Goal: Transaction & Acquisition: Purchase product/service

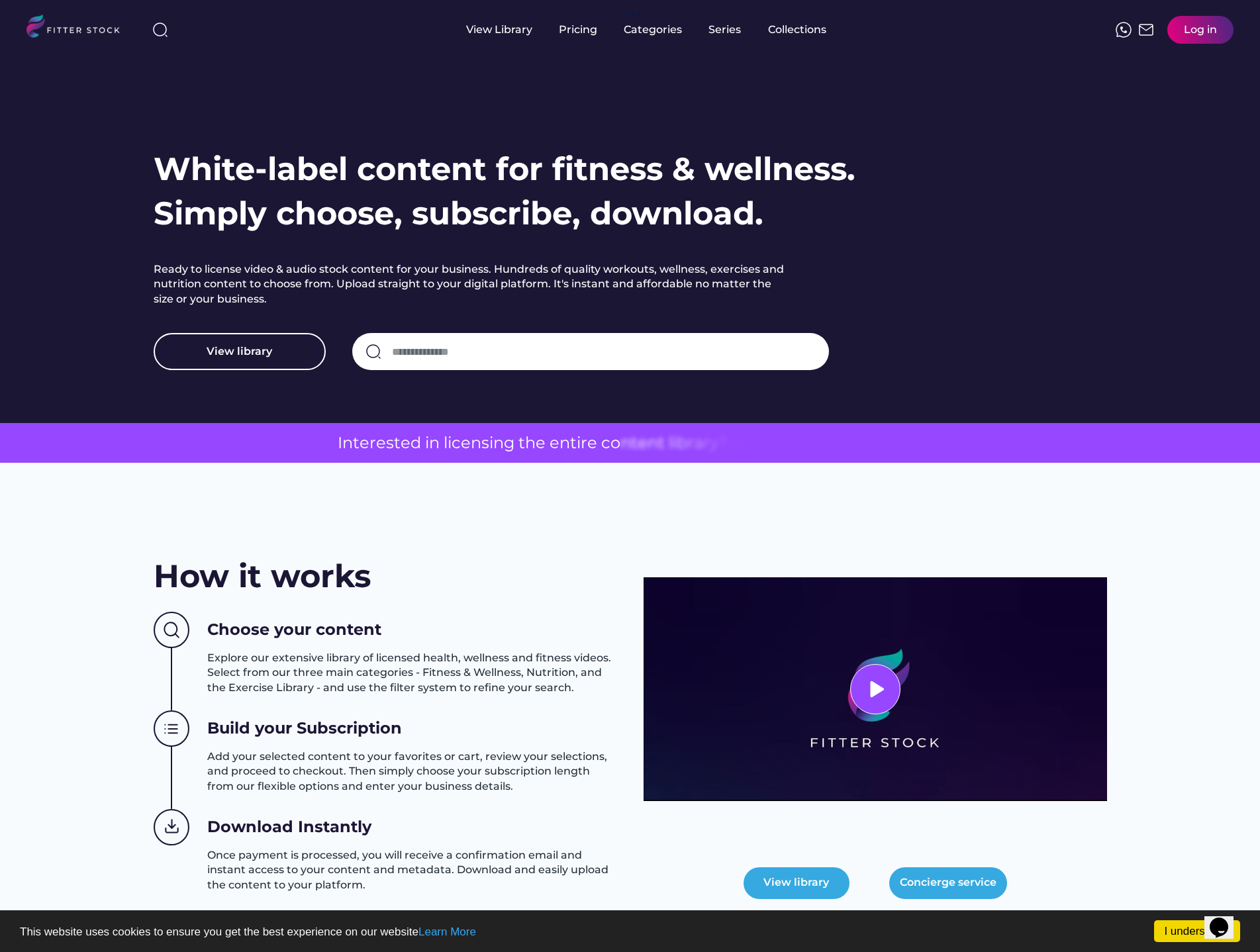
scroll to position [43, 0]
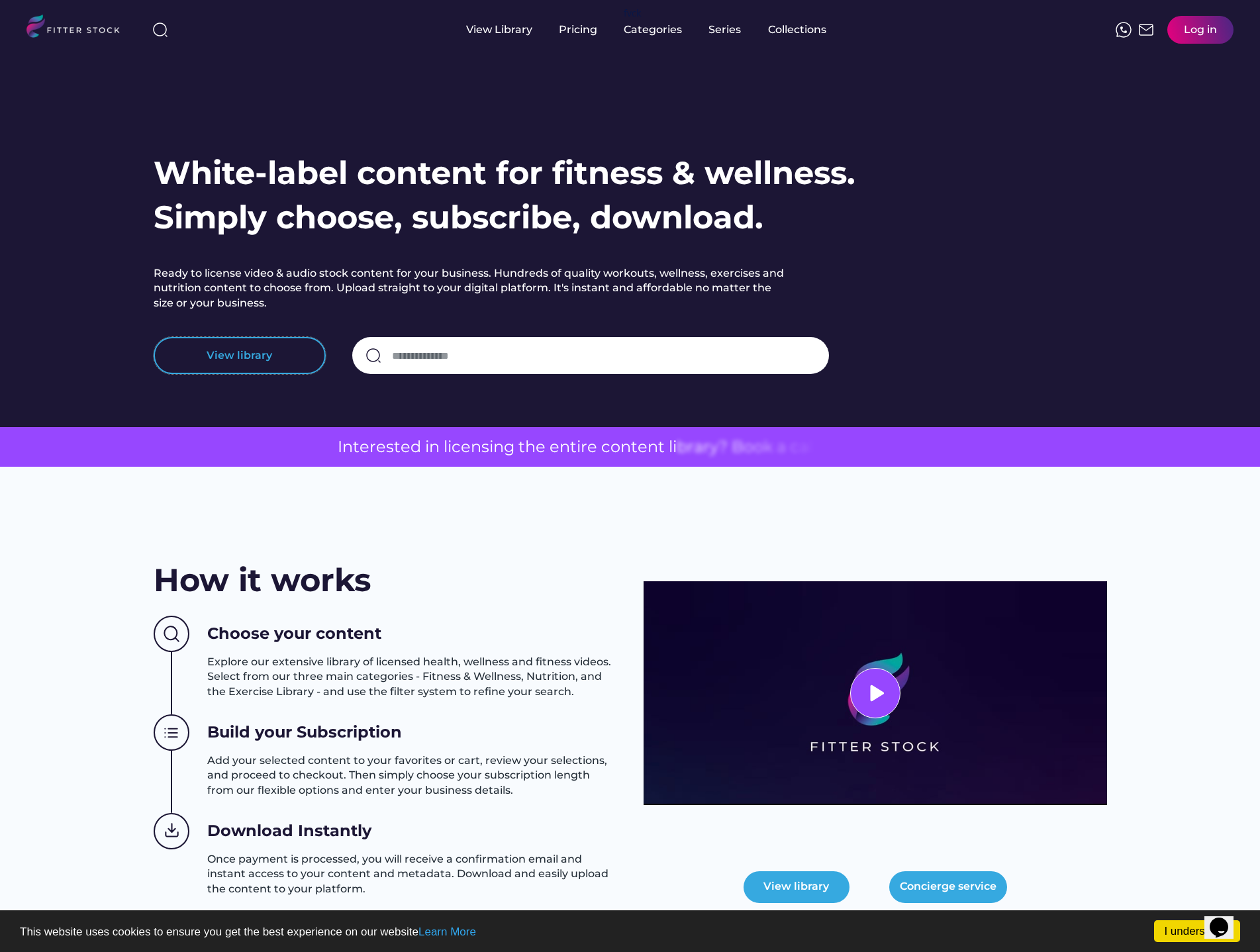
click at [265, 351] on button "View library" at bounding box center [239, 355] width 172 height 37
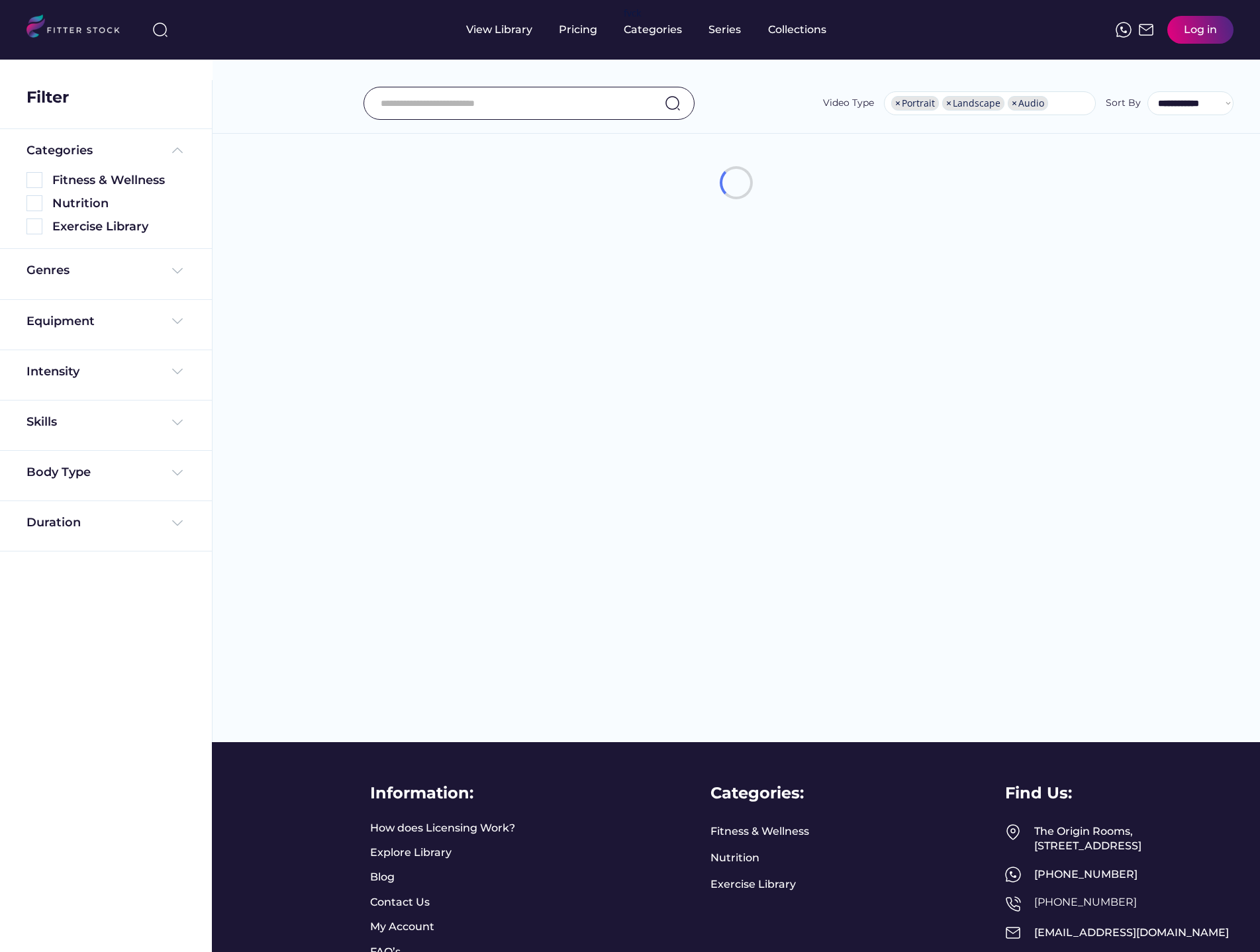
select select "**********"
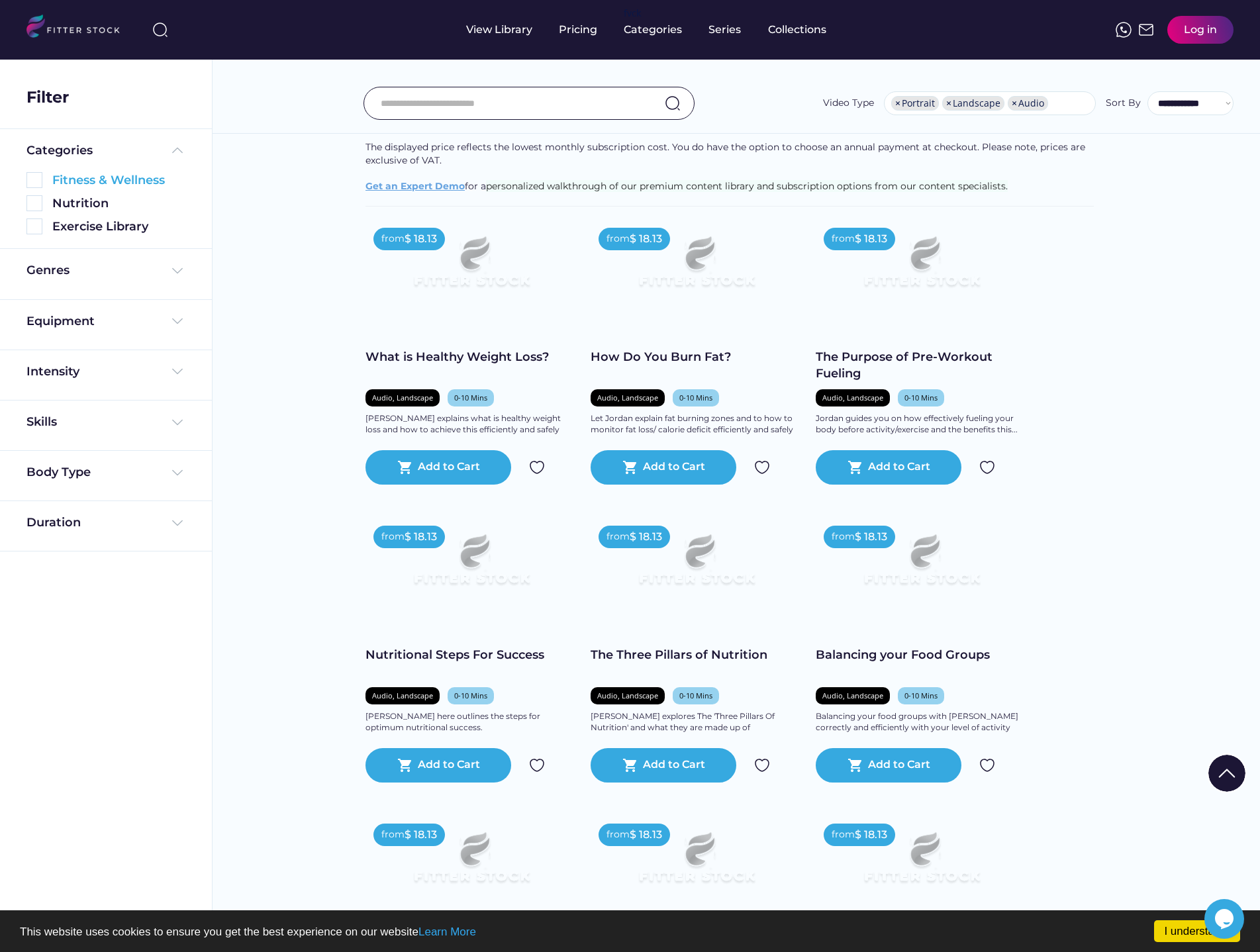
click at [42, 179] on img at bounding box center [34, 180] width 16 height 16
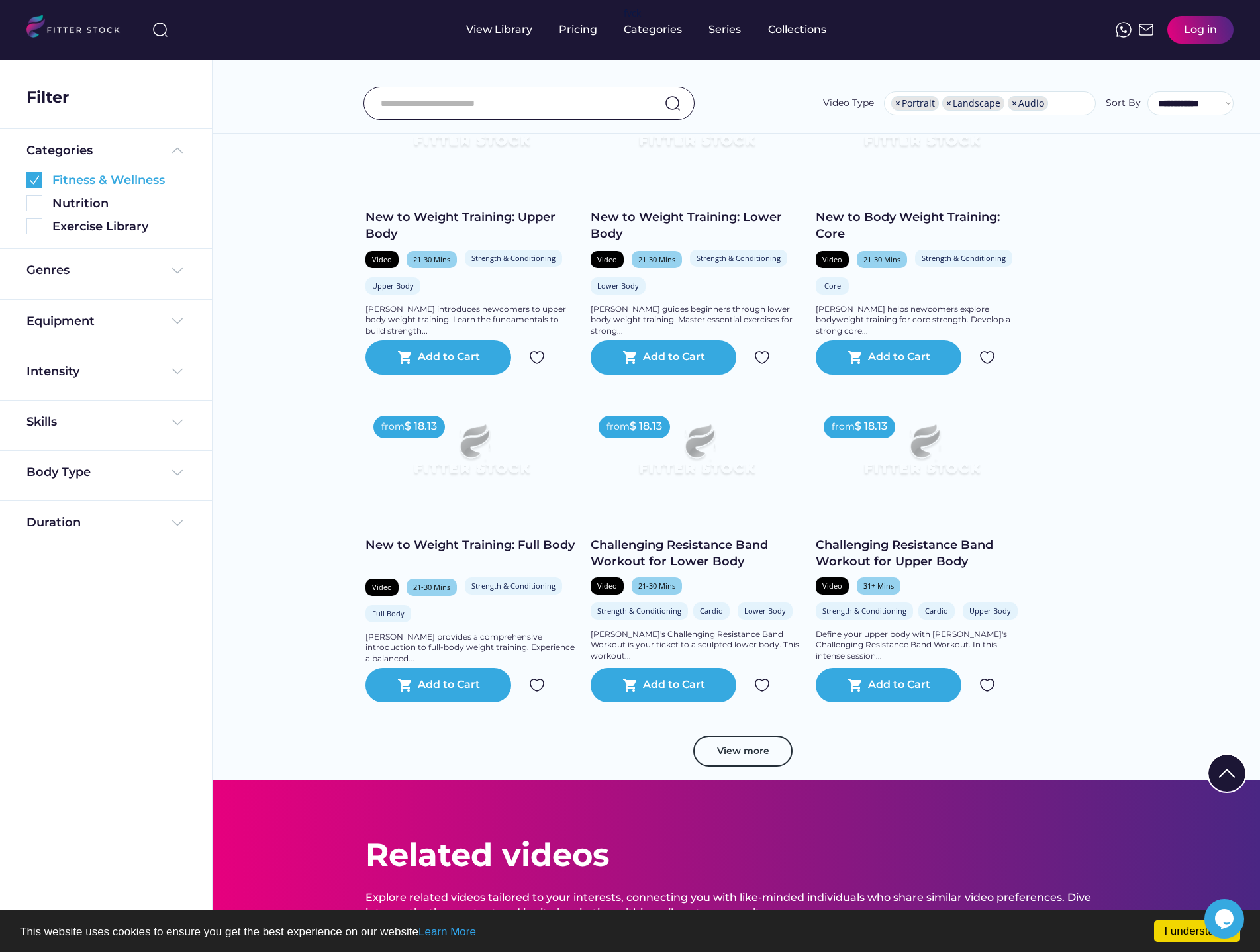
click at [39, 180] on img at bounding box center [34, 180] width 16 height 16
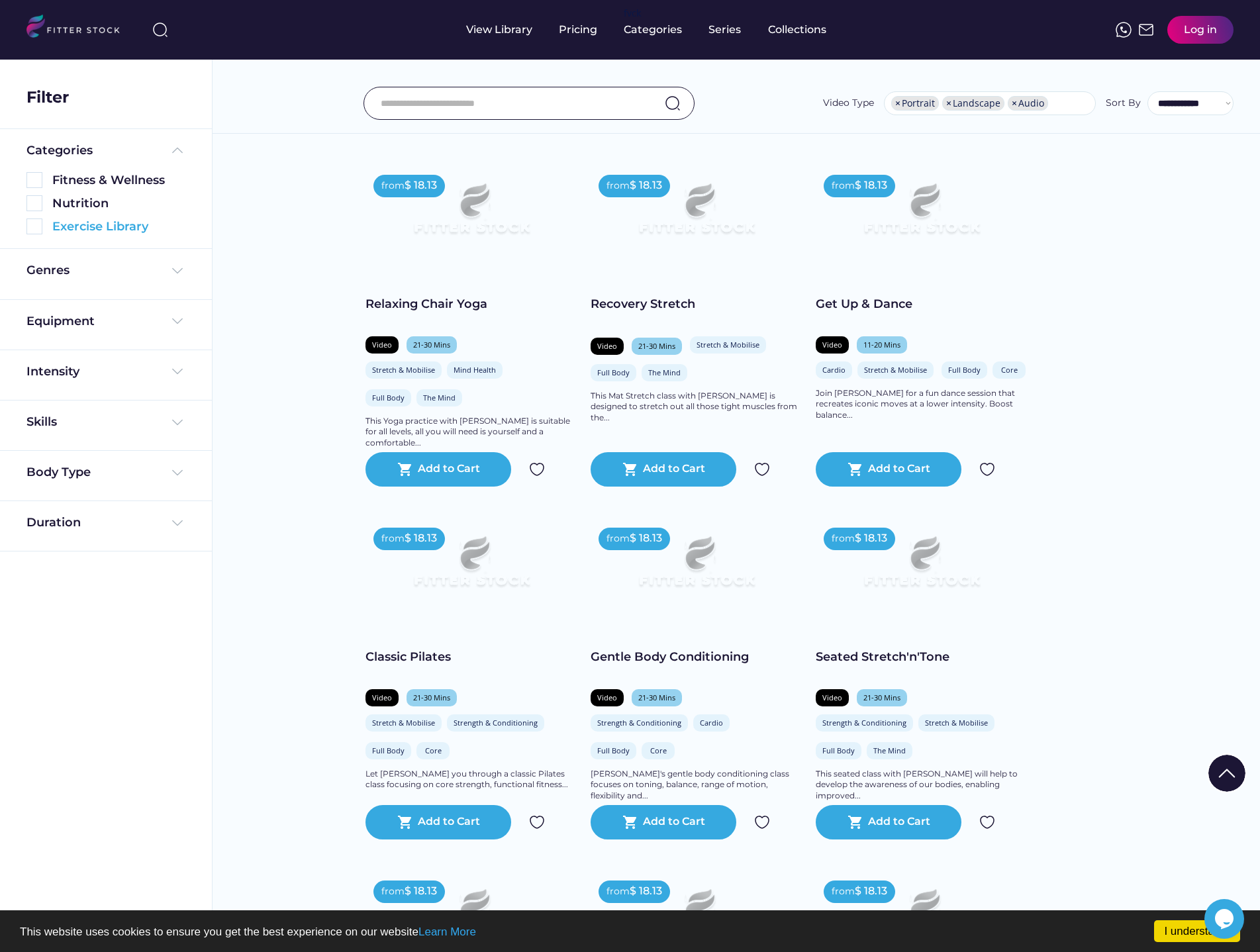
click at [35, 228] on img at bounding box center [34, 226] width 16 height 16
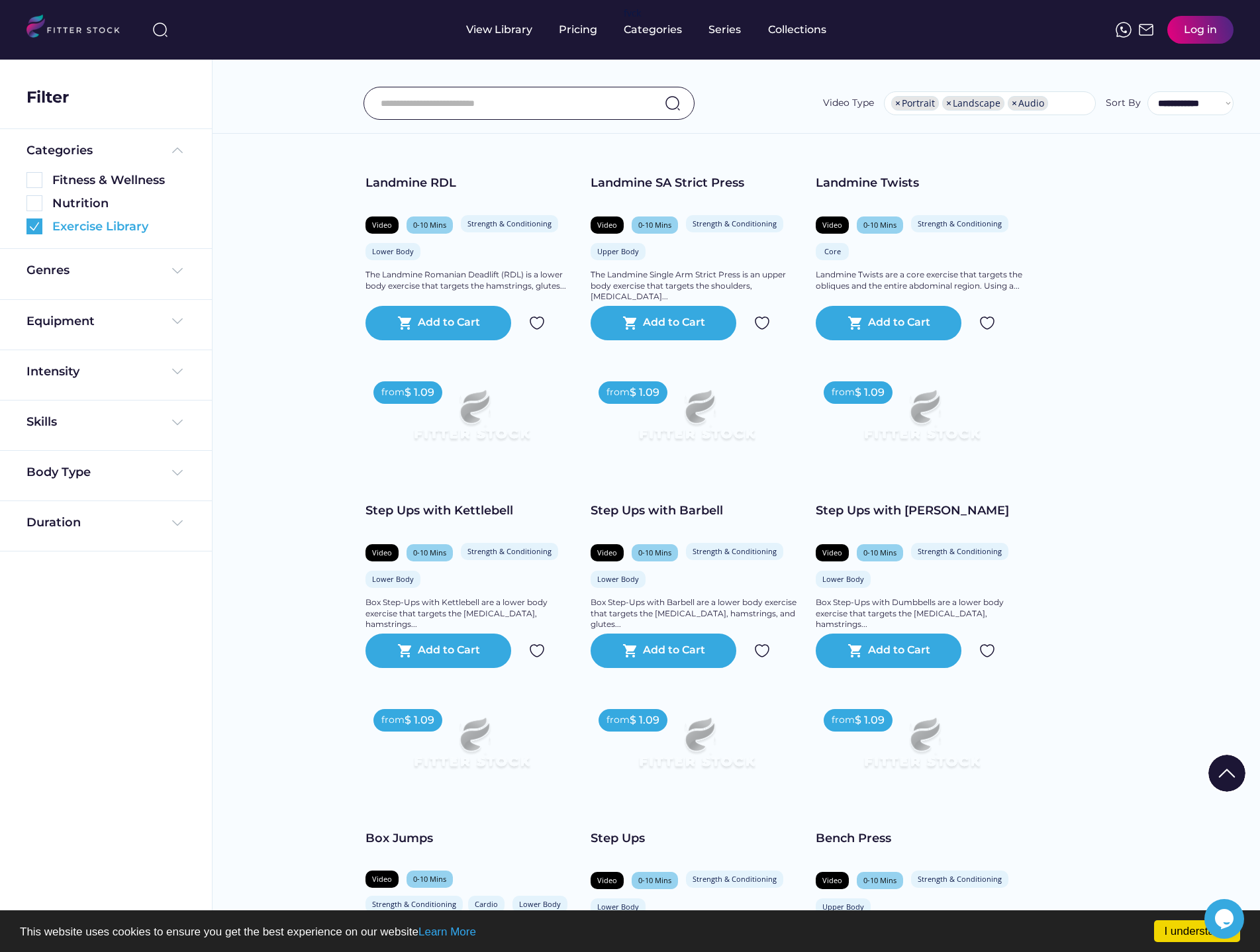
scroll to position [512, 0]
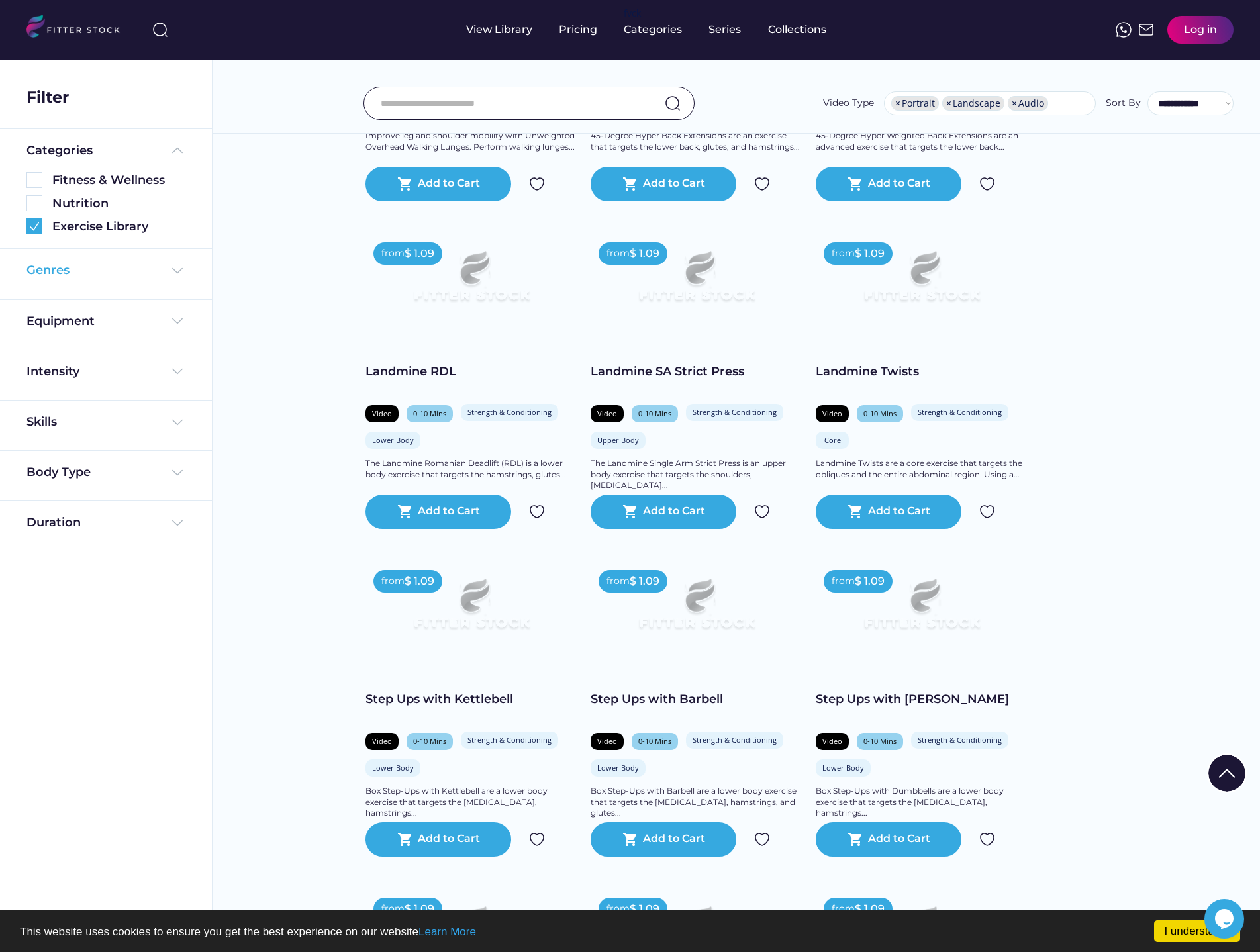
click at [50, 274] on div "Genres" at bounding box center [48, 271] width 43 height 17
click at [64, 322] on div "Equipment" at bounding box center [61, 322] width 68 height 17
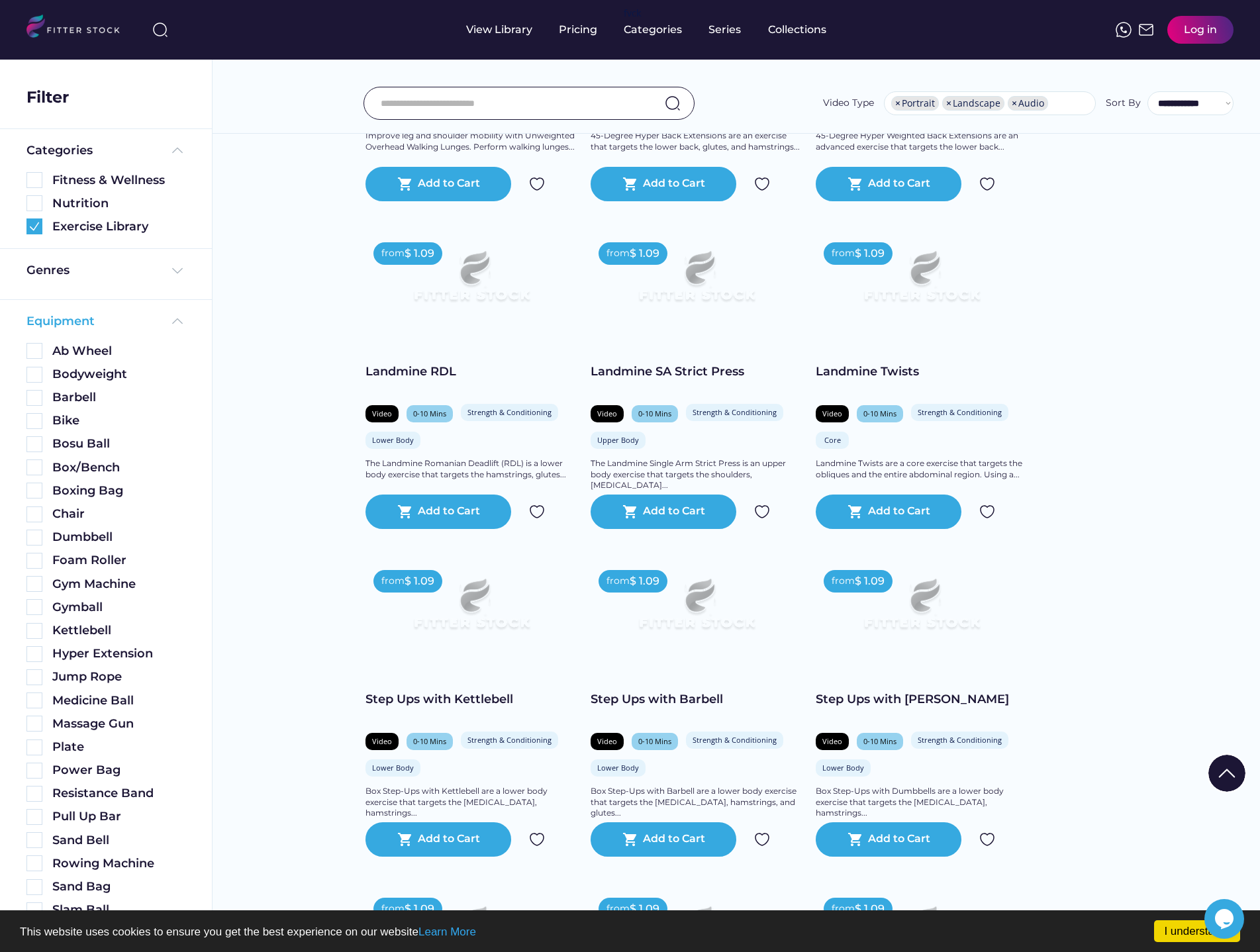
click at [64, 322] on div "Equipment" at bounding box center [61, 322] width 68 height 17
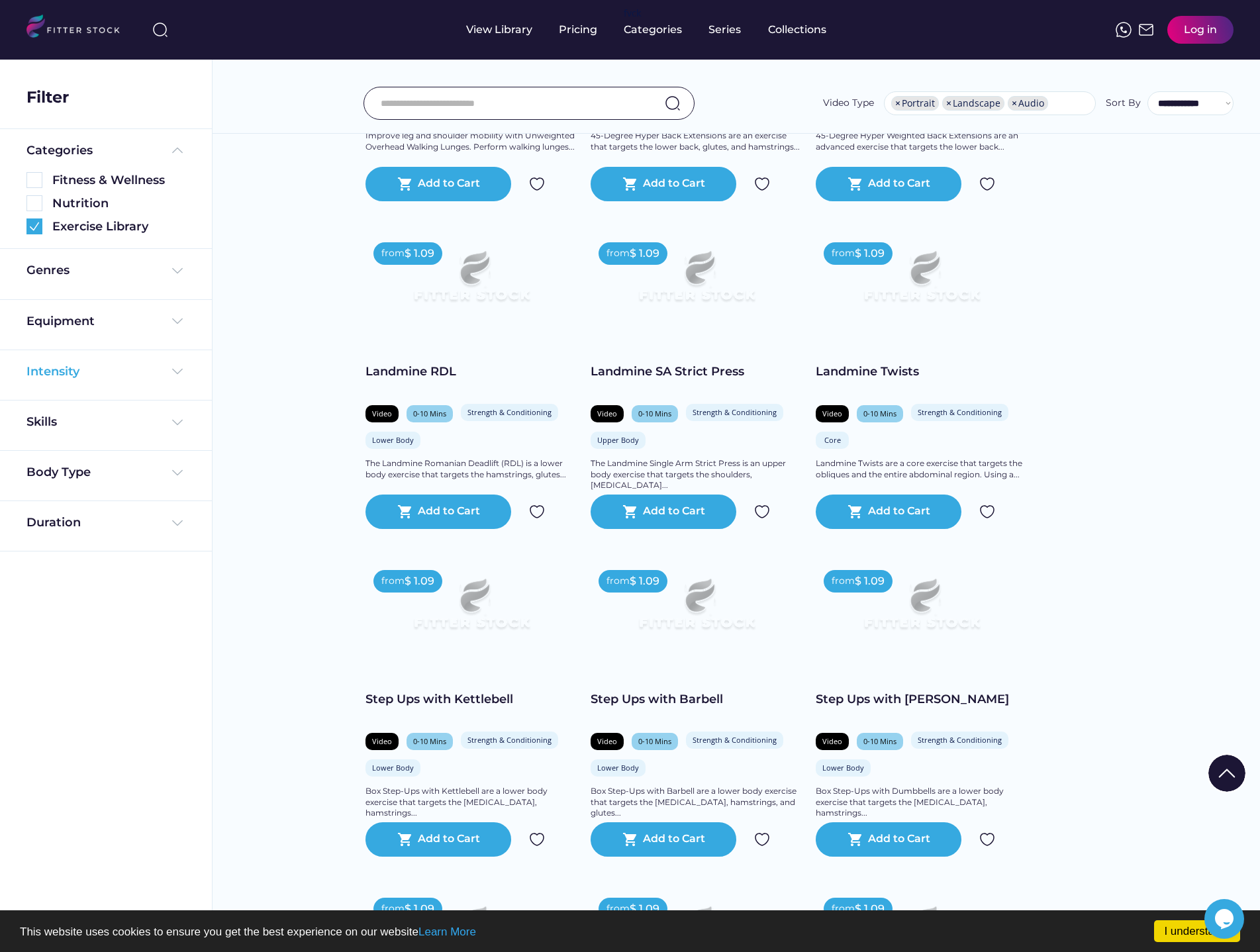
click at [68, 371] on div "Intensity" at bounding box center [53, 372] width 53 height 17
click at [57, 419] on div "Skills" at bounding box center [43, 422] width 33 height 17
click at [58, 419] on div "Skills" at bounding box center [43, 422] width 33 height 17
click at [59, 470] on div "Body Type" at bounding box center [59, 473] width 64 height 17
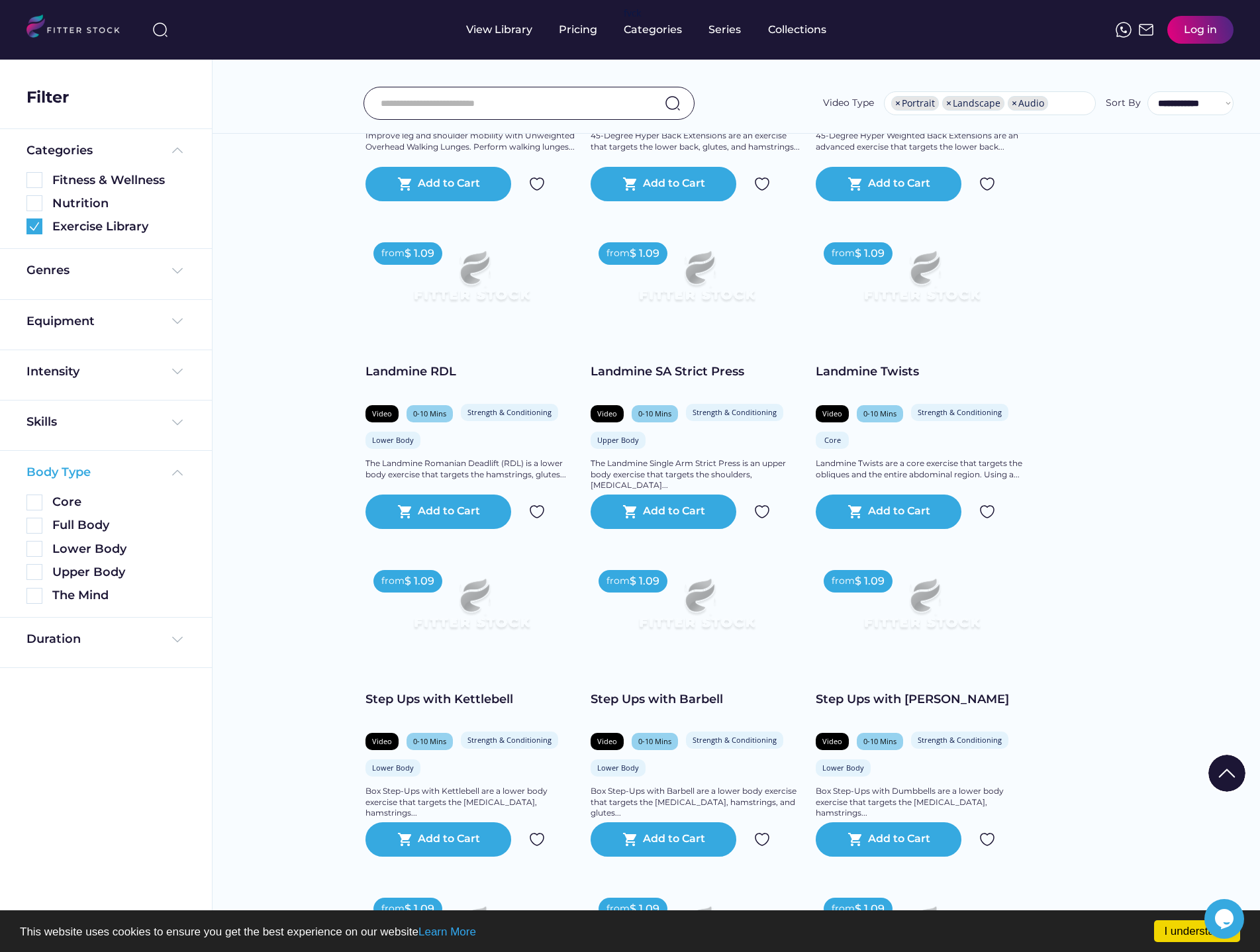
click at [59, 470] on div "Body Type" at bounding box center [59, 473] width 64 height 17
click at [62, 521] on div "Duration" at bounding box center [54, 523] width 54 height 17
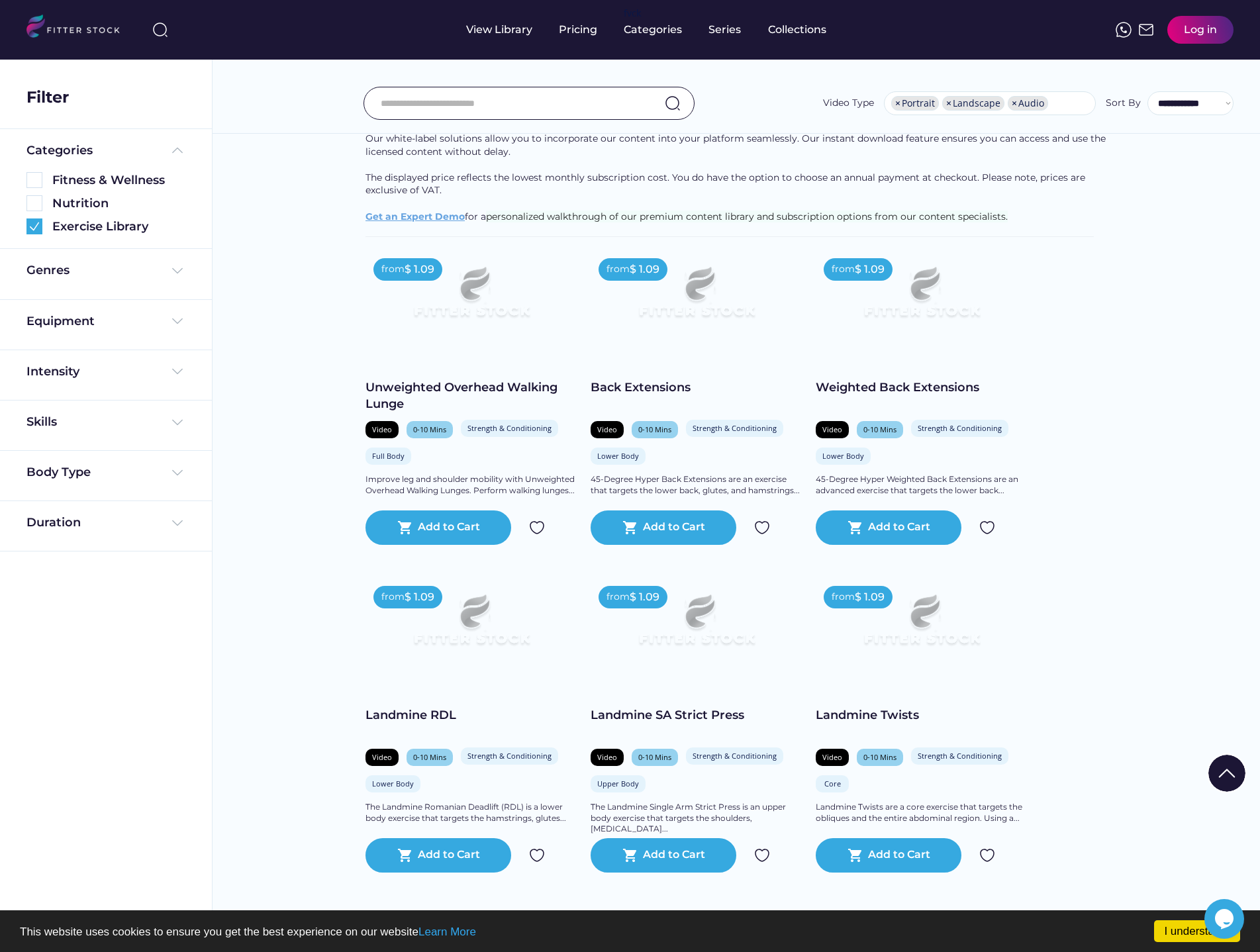
scroll to position [0, 0]
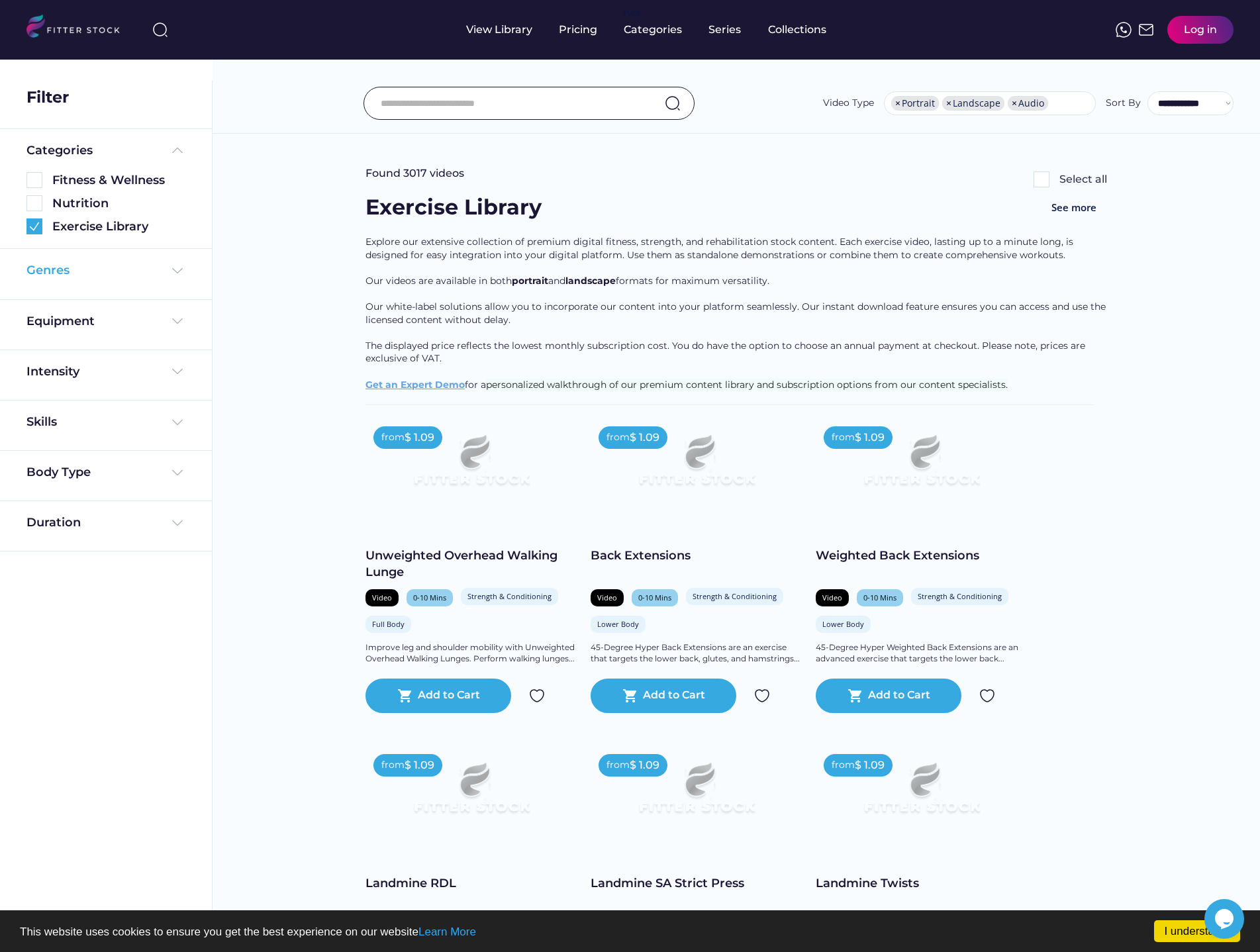
click at [62, 265] on div "Genres" at bounding box center [48, 271] width 43 height 17
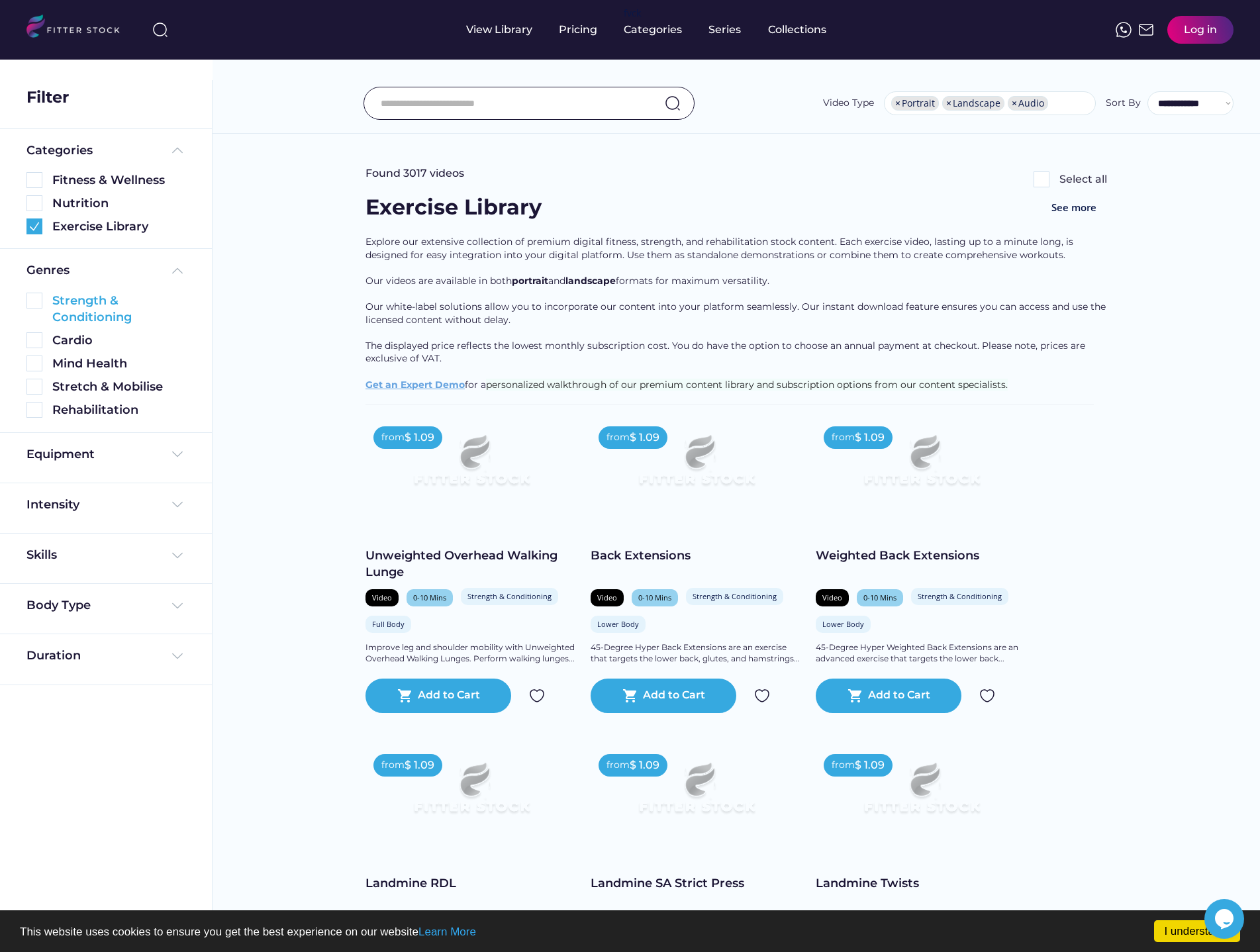
click at [37, 300] on img at bounding box center [34, 300] width 16 height 16
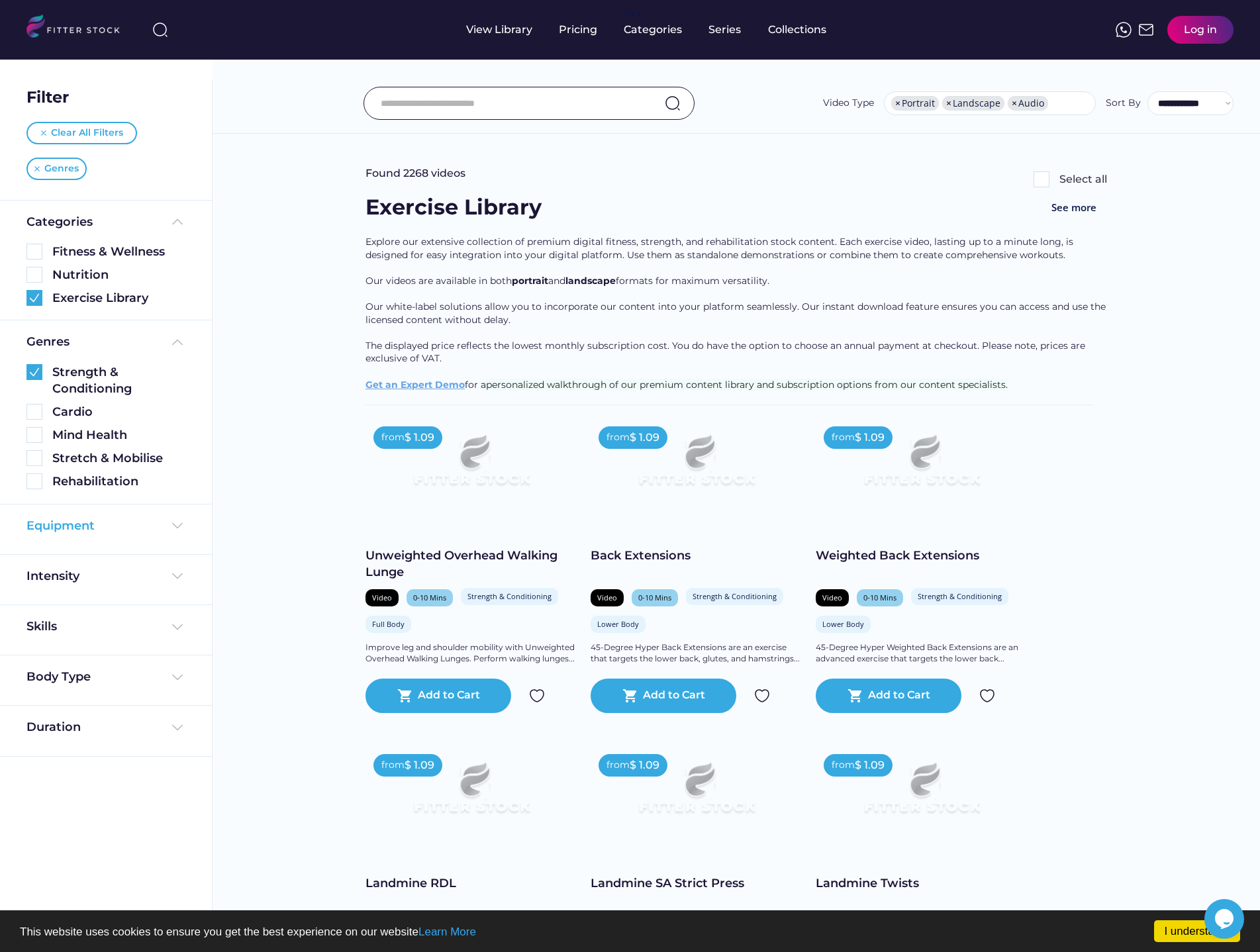
click at [90, 523] on div "Equipment" at bounding box center [61, 526] width 68 height 17
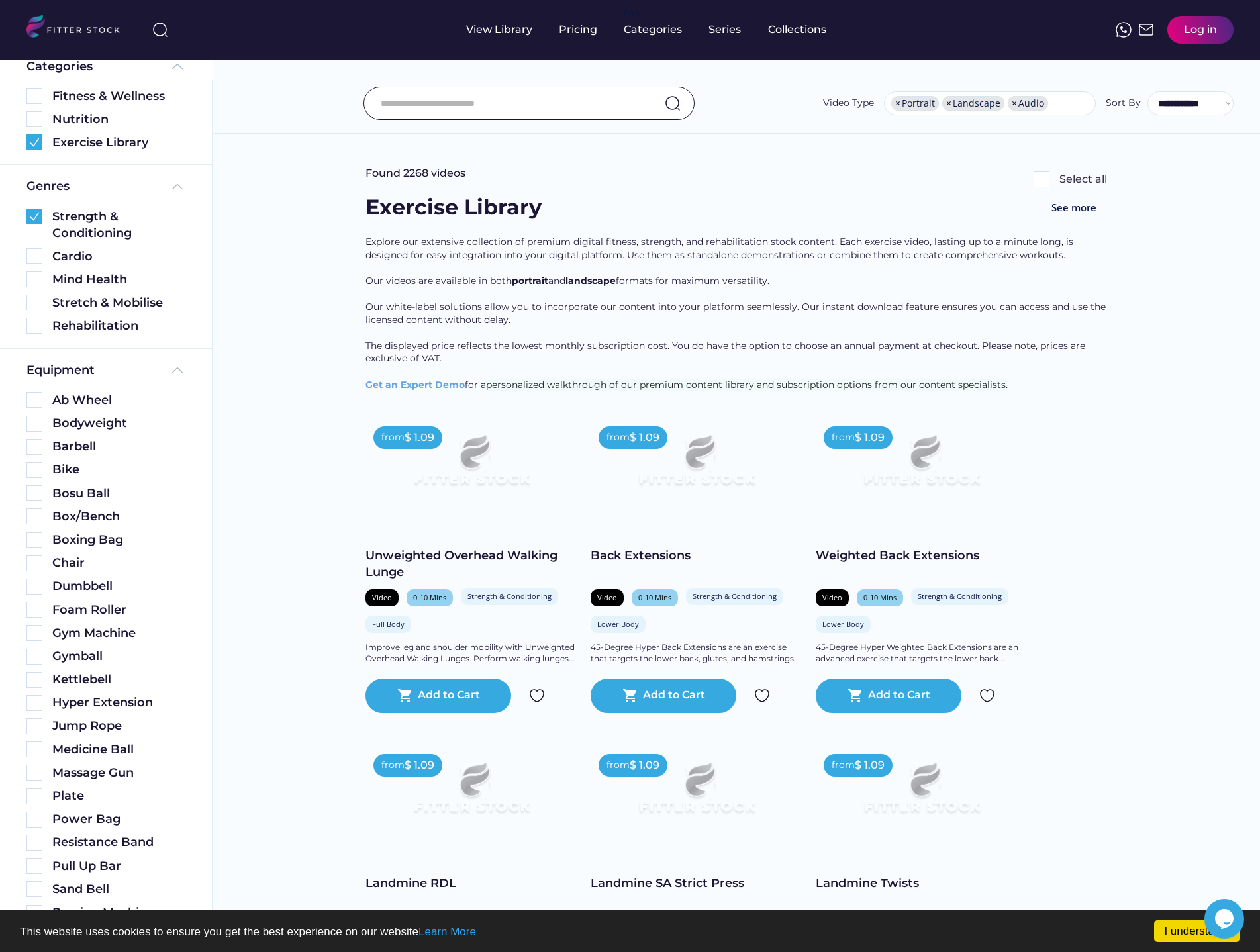
scroll to position [158, 0]
click at [43, 422] on div "Bodyweight" at bounding box center [106, 422] width 159 height 17
click at [40, 422] on img at bounding box center [34, 422] width 16 height 16
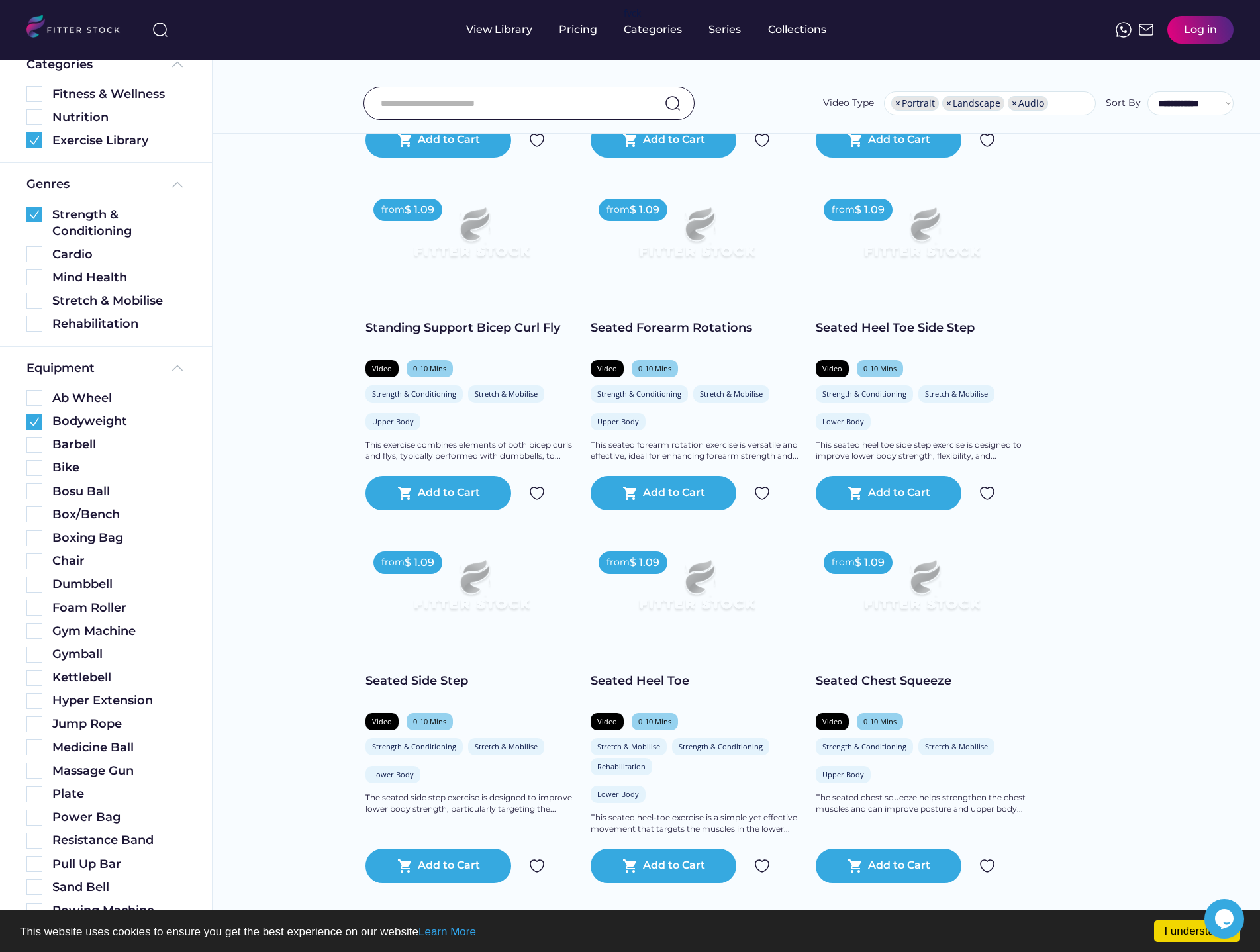
scroll to position [0, 0]
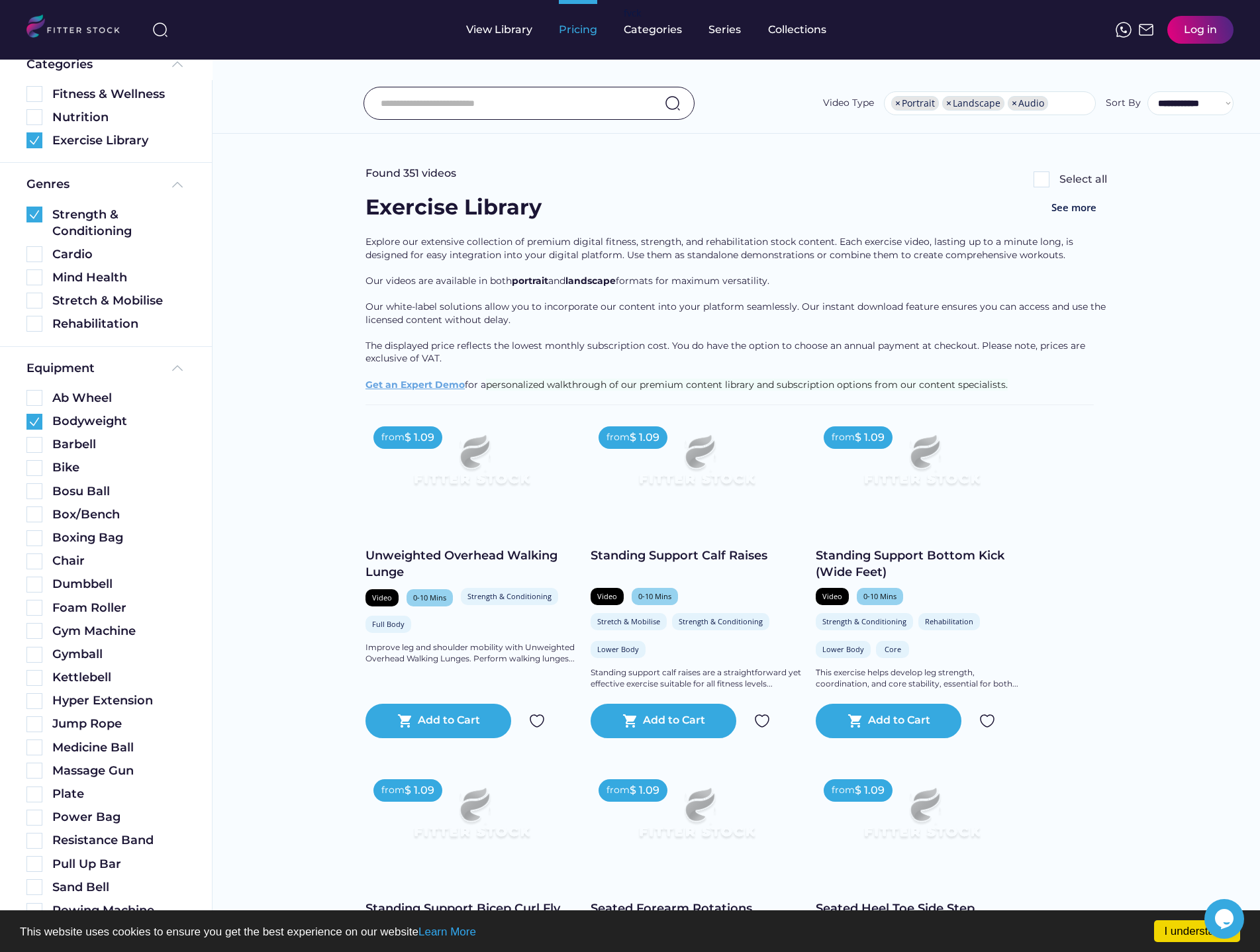
click at [582, 32] on div "Pricing" at bounding box center [578, 29] width 38 height 15
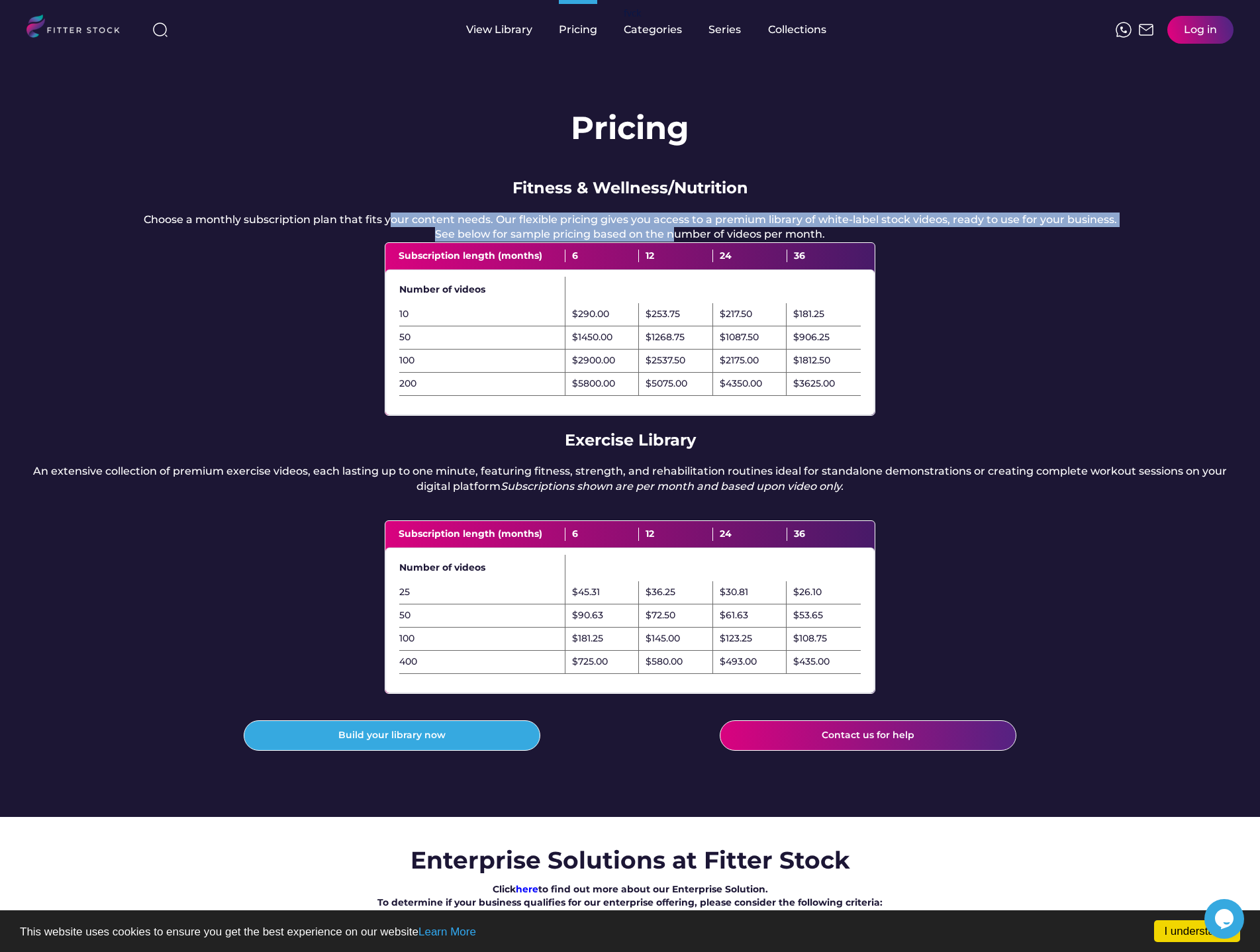
drag, startPoint x: 393, startPoint y: 222, endPoint x: 676, endPoint y: 252, distance: 284.6
click at [676, 242] on div "Choose a monthly subscription plan that fits your content needs. Our flexible p…" at bounding box center [630, 228] width 974 height 30
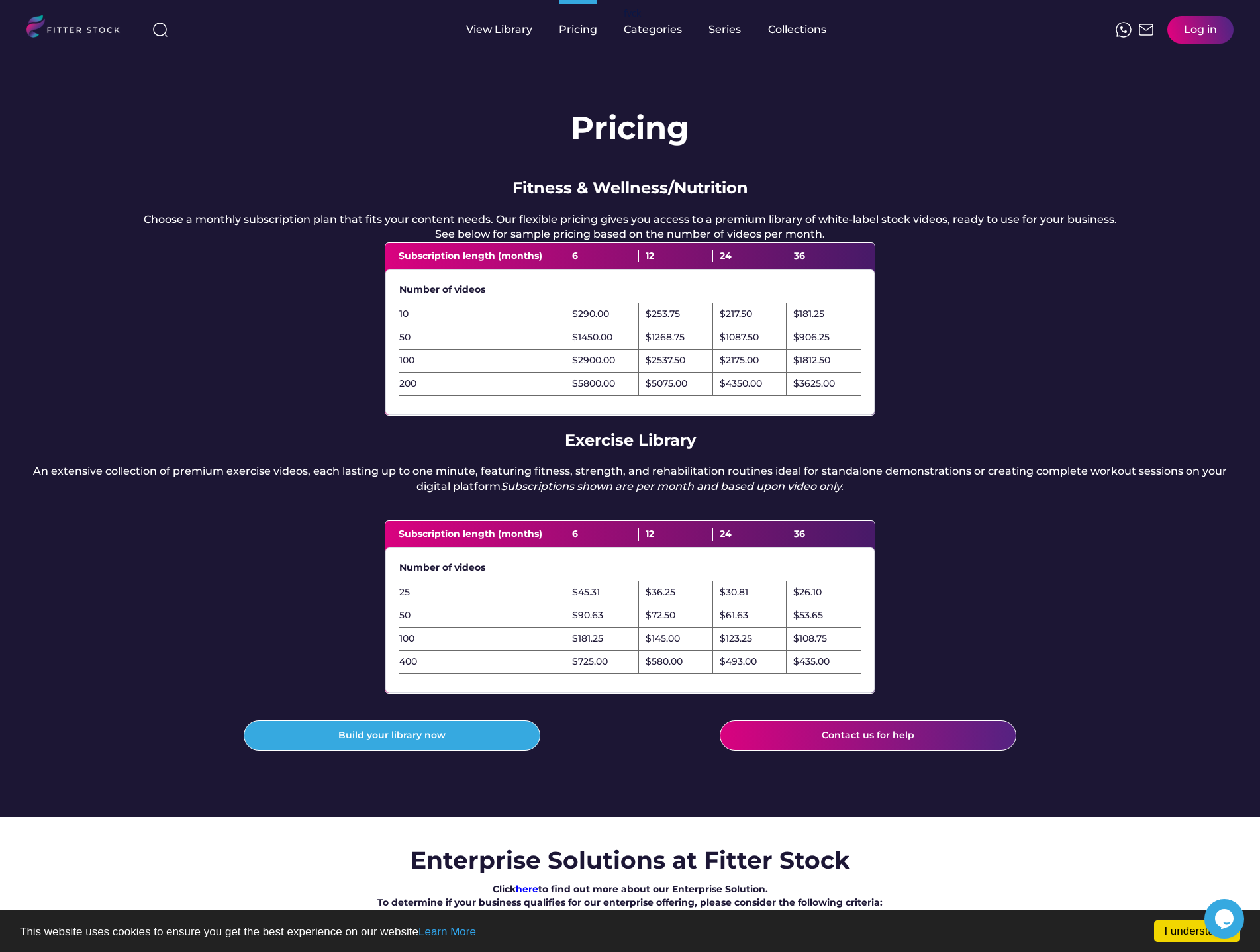
scroll to position [1, 0]
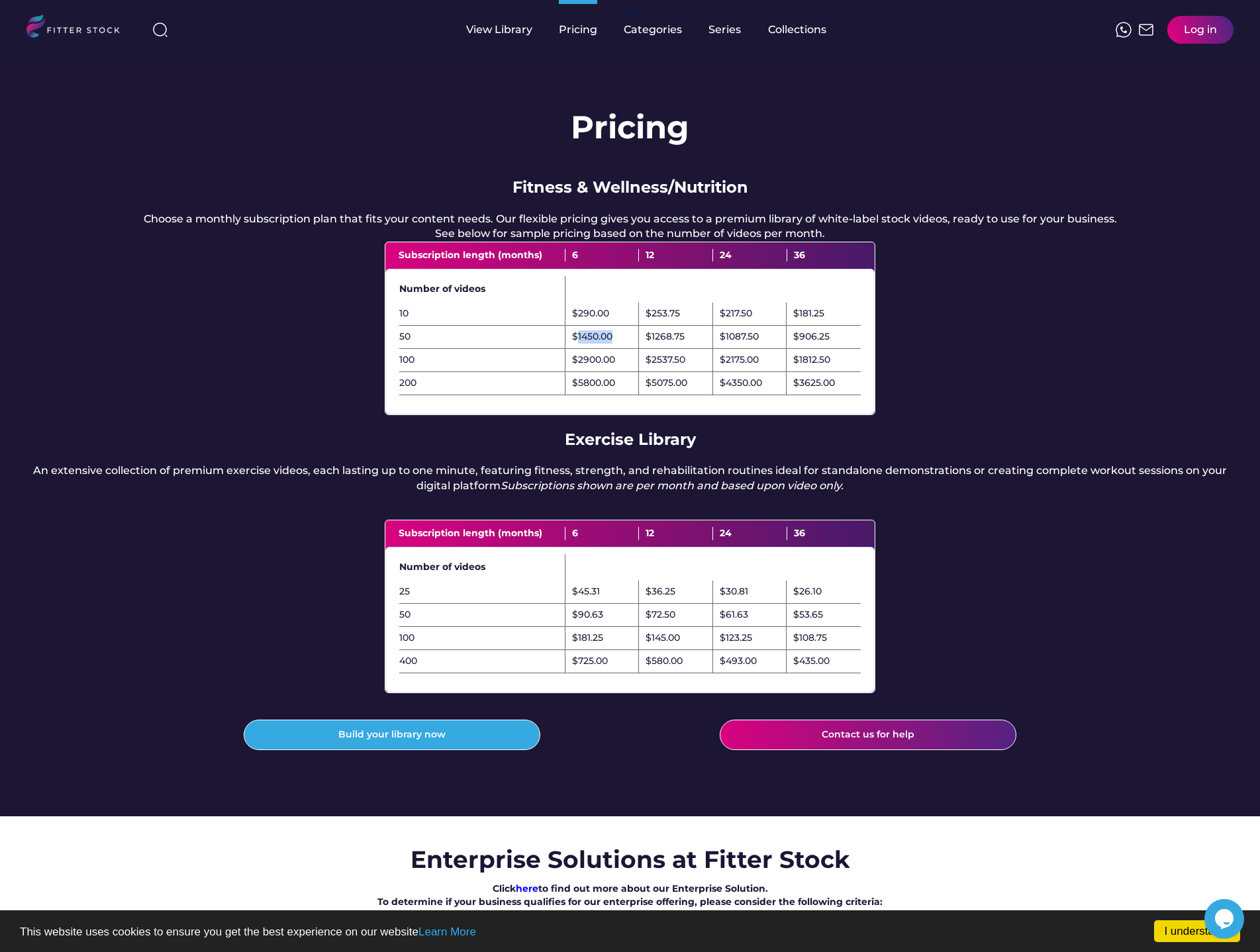
drag, startPoint x: 575, startPoint y: 354, endPoint x: 614, endPoint y: 354, distance: 39.0
click at [614, 349] on div "$1450.00" at bounding box center [602, 337] width 74 height 23
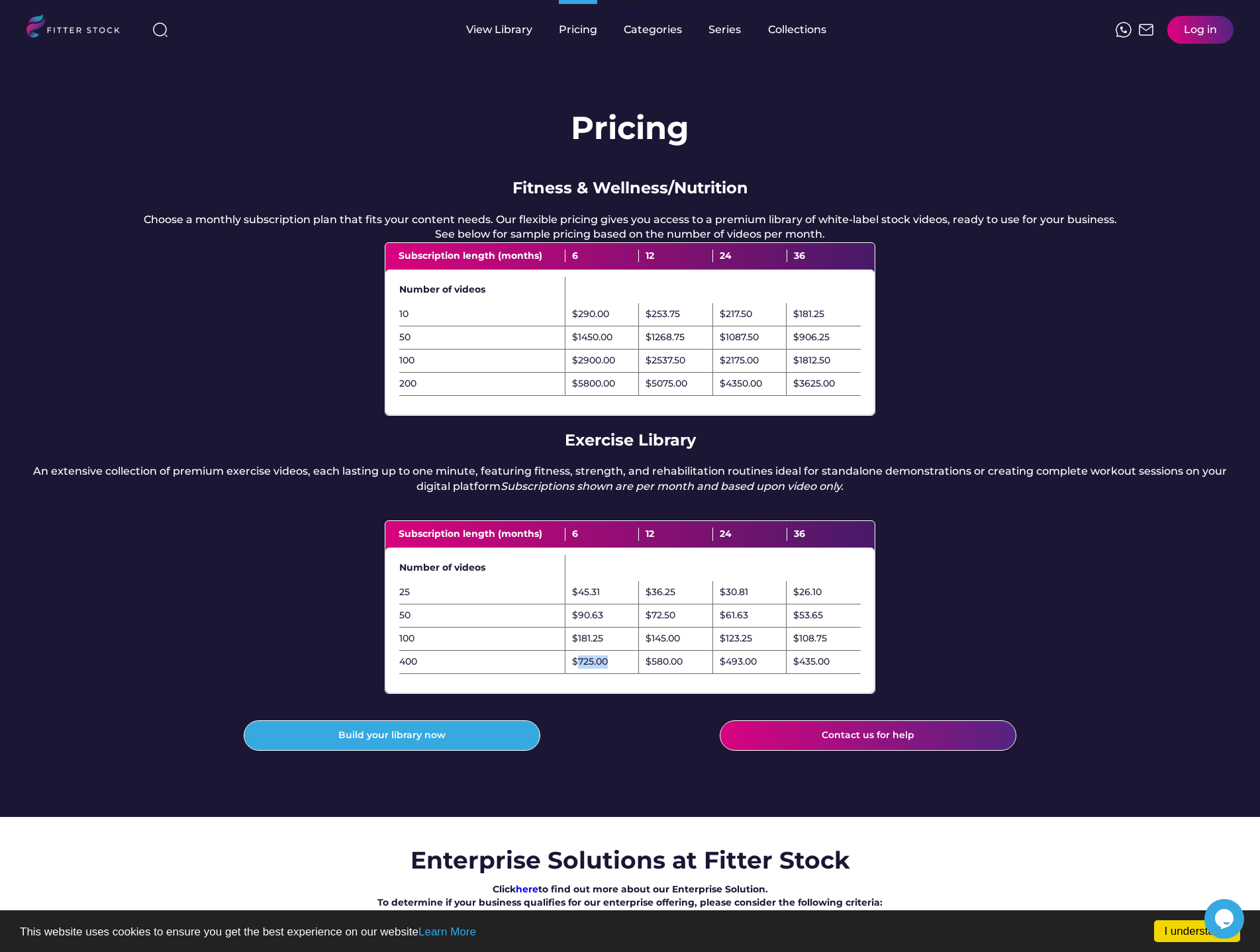
drag, startPoint x: 578, startPoint y: 691, endPoint x: 614, endPoint y: 694, distance: 36.1
click at [614, 674] on div "$725.00" at bounding box center [602, 662] width 74 height 23
click at [654, 33] on div "Categories" at bounding box center [653, 29] width 58 height 15
click at [721, 32] on div "Series" at bounding box center [725, 29] width 33 height 15
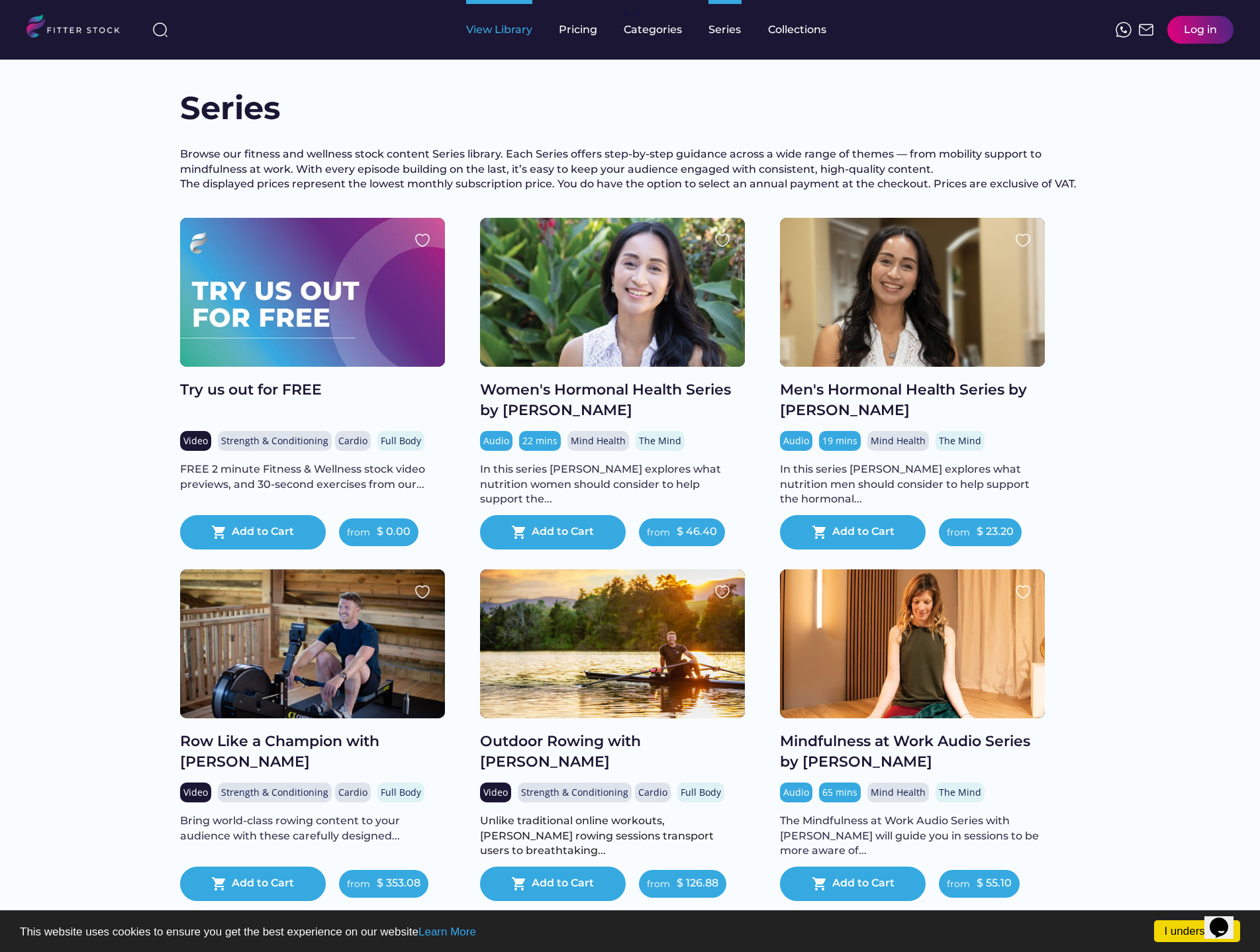
click at [498, 31] on div "View Library" at bounding box center [499, 29] width 66 height 15
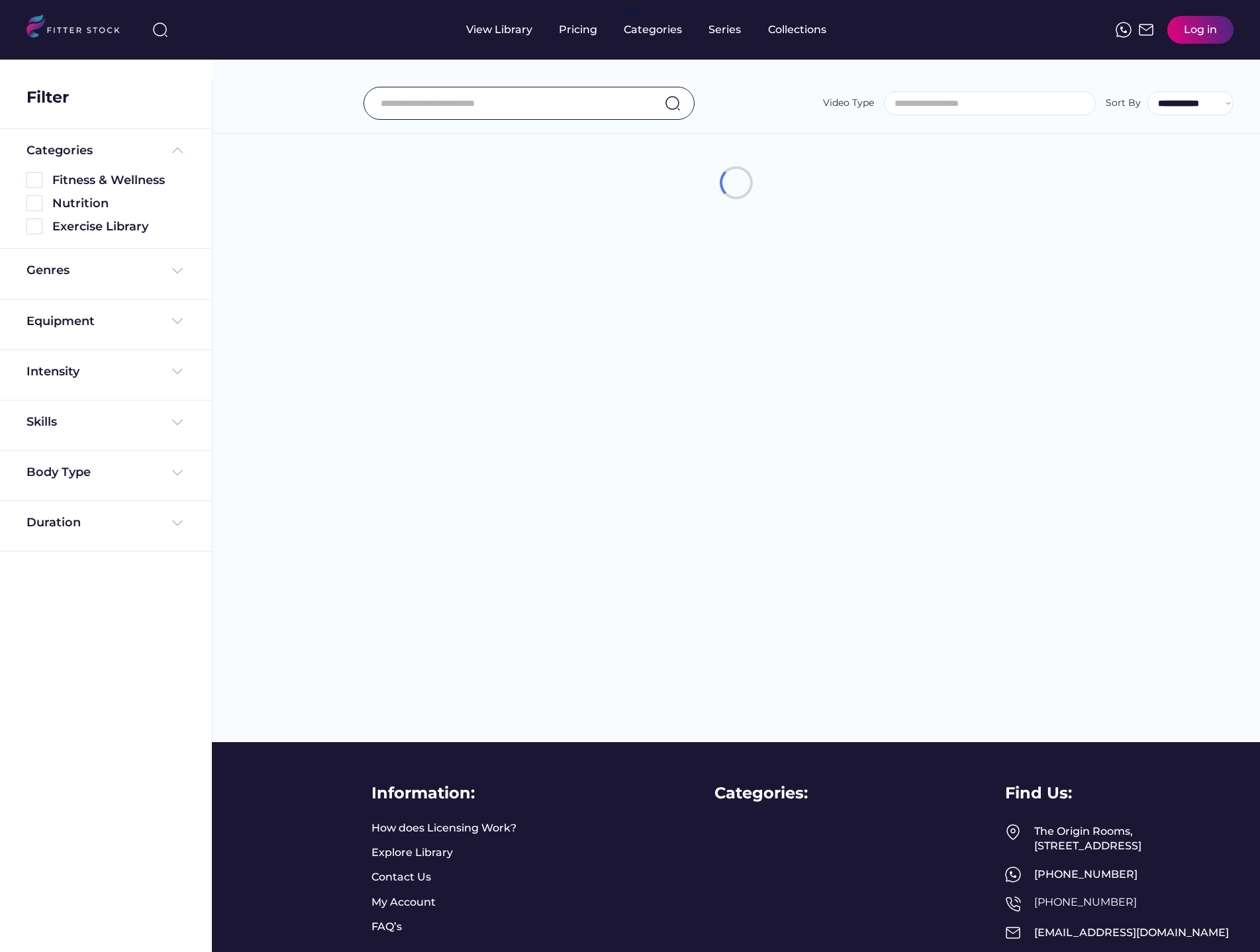
select select
select select "**********"
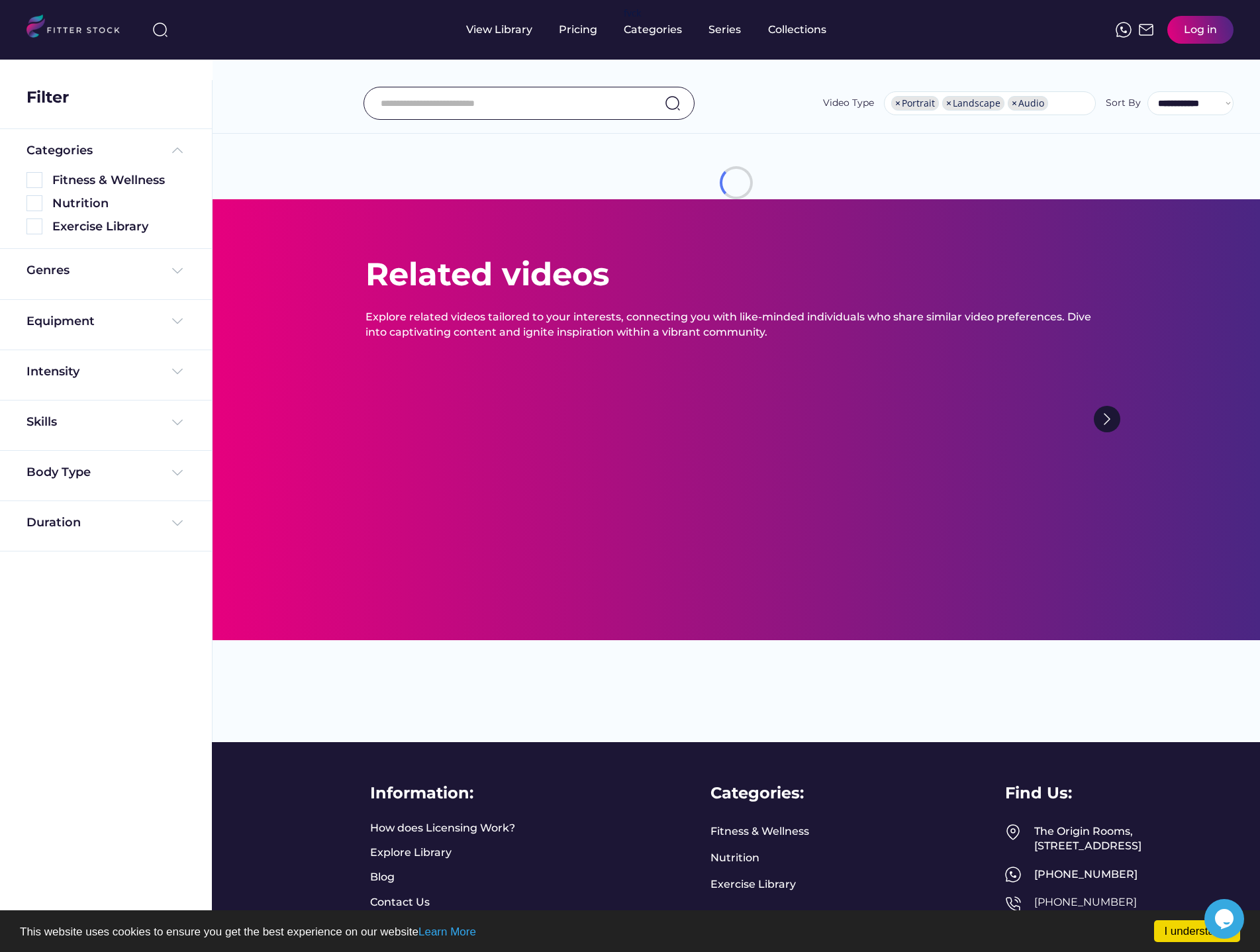
scroll to position [0, 0]
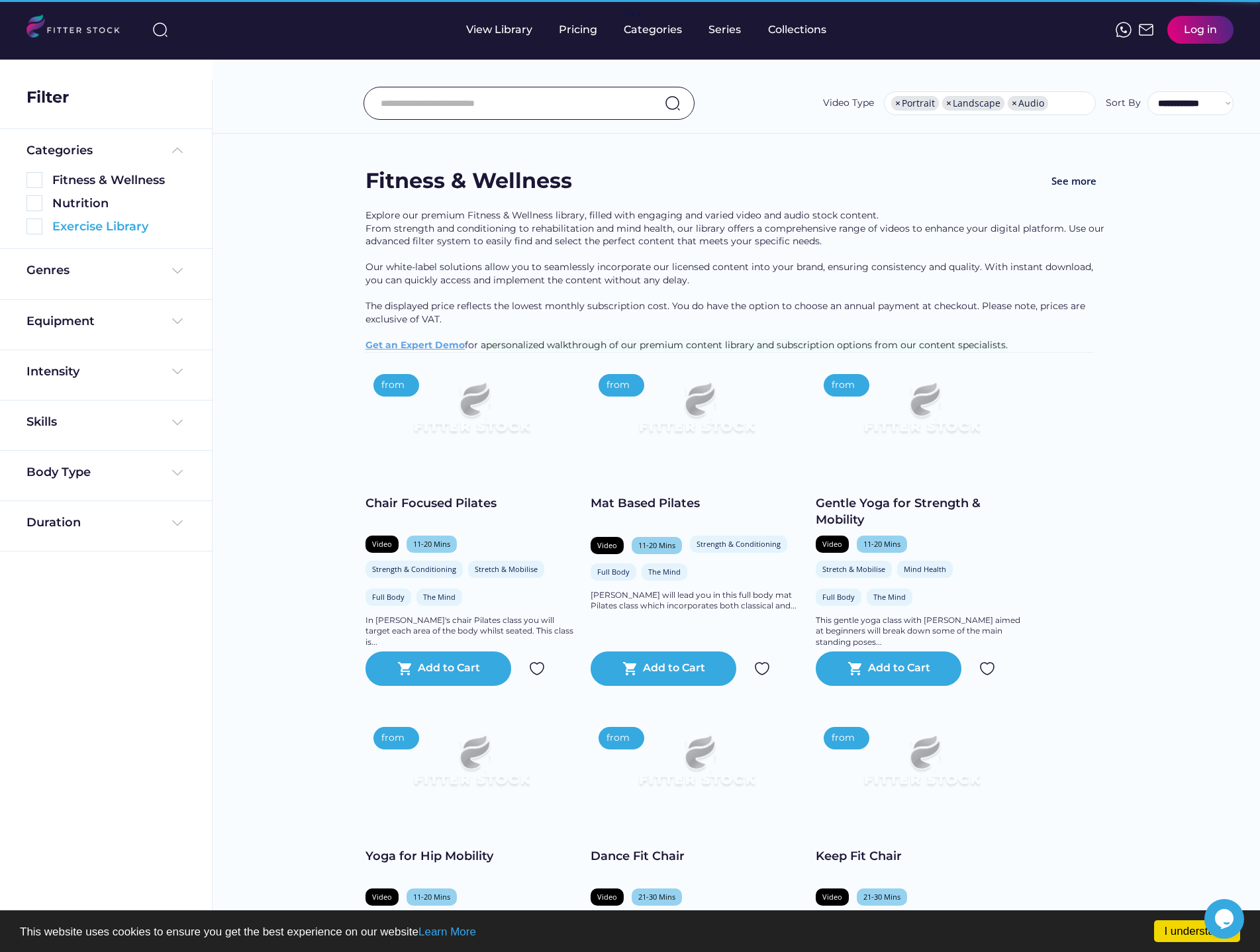
click at [39, 228] on img at bounding box center [34, 226] width 16 height 16
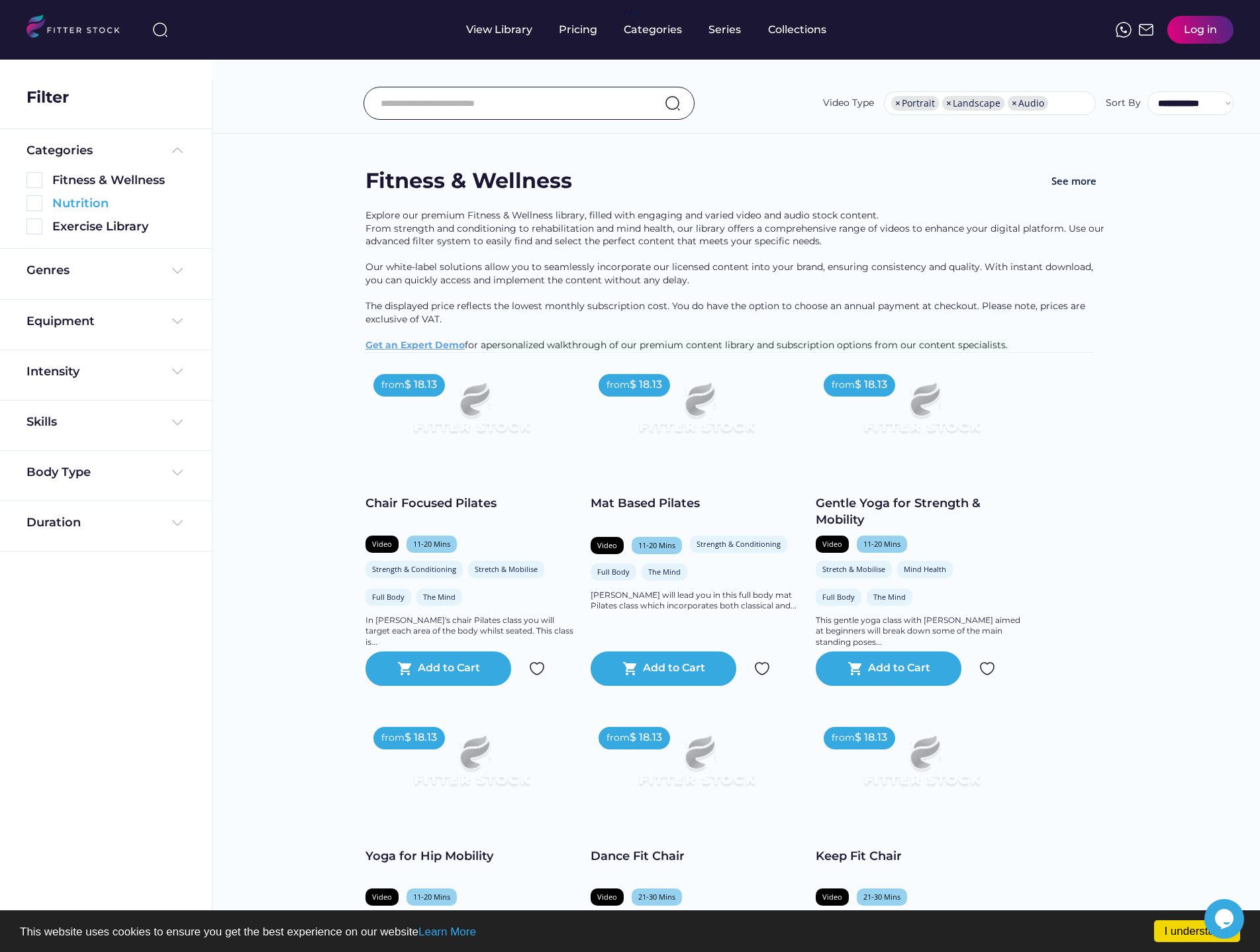
click at [30, 209] on img at bounding box center [34, 203] width 16 height 16
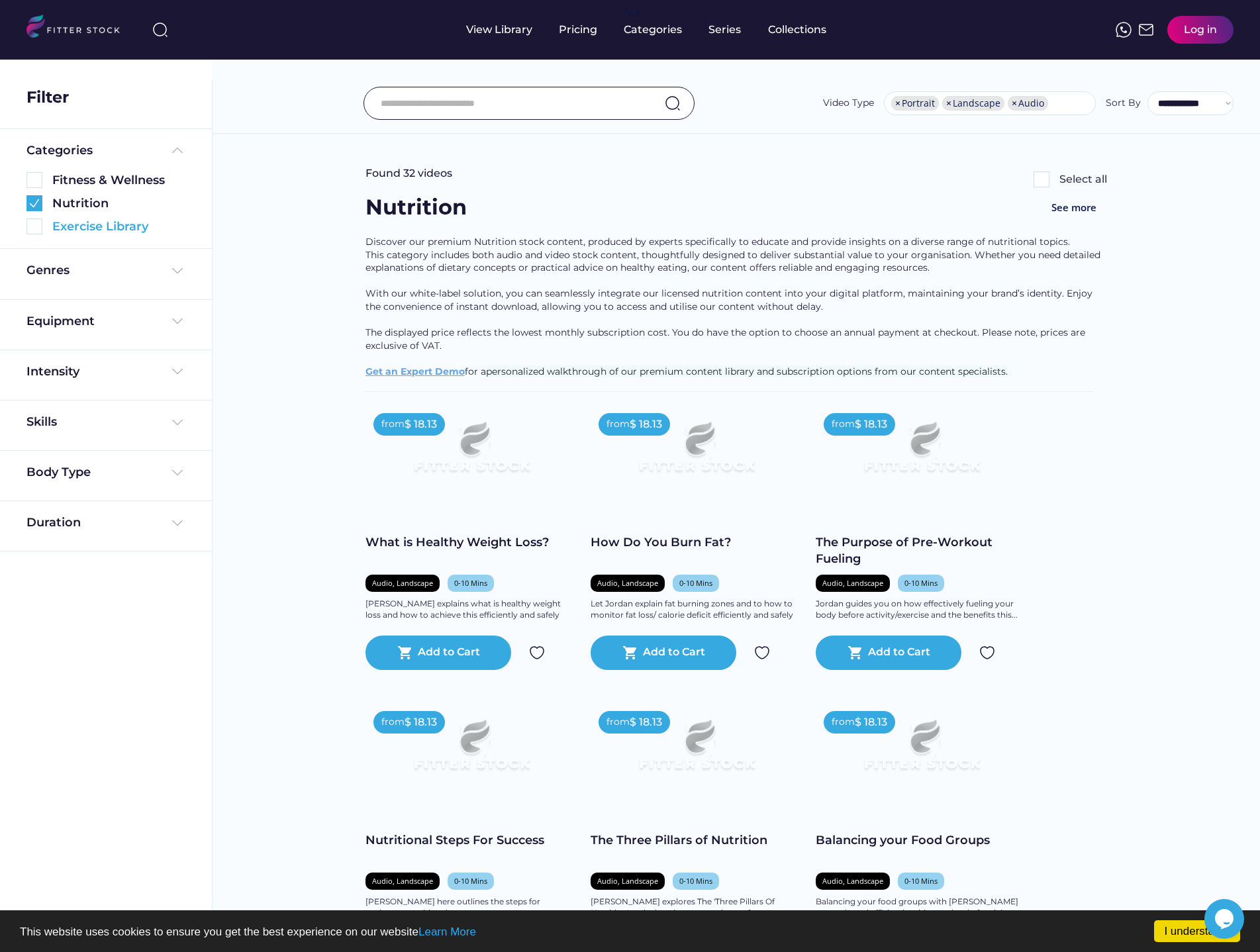
click at [32, 226] on img at bounding box center [34, 226] width 16 height 16
click at [32, 206] on img at bounding box center [34, 203] width 16 height 16
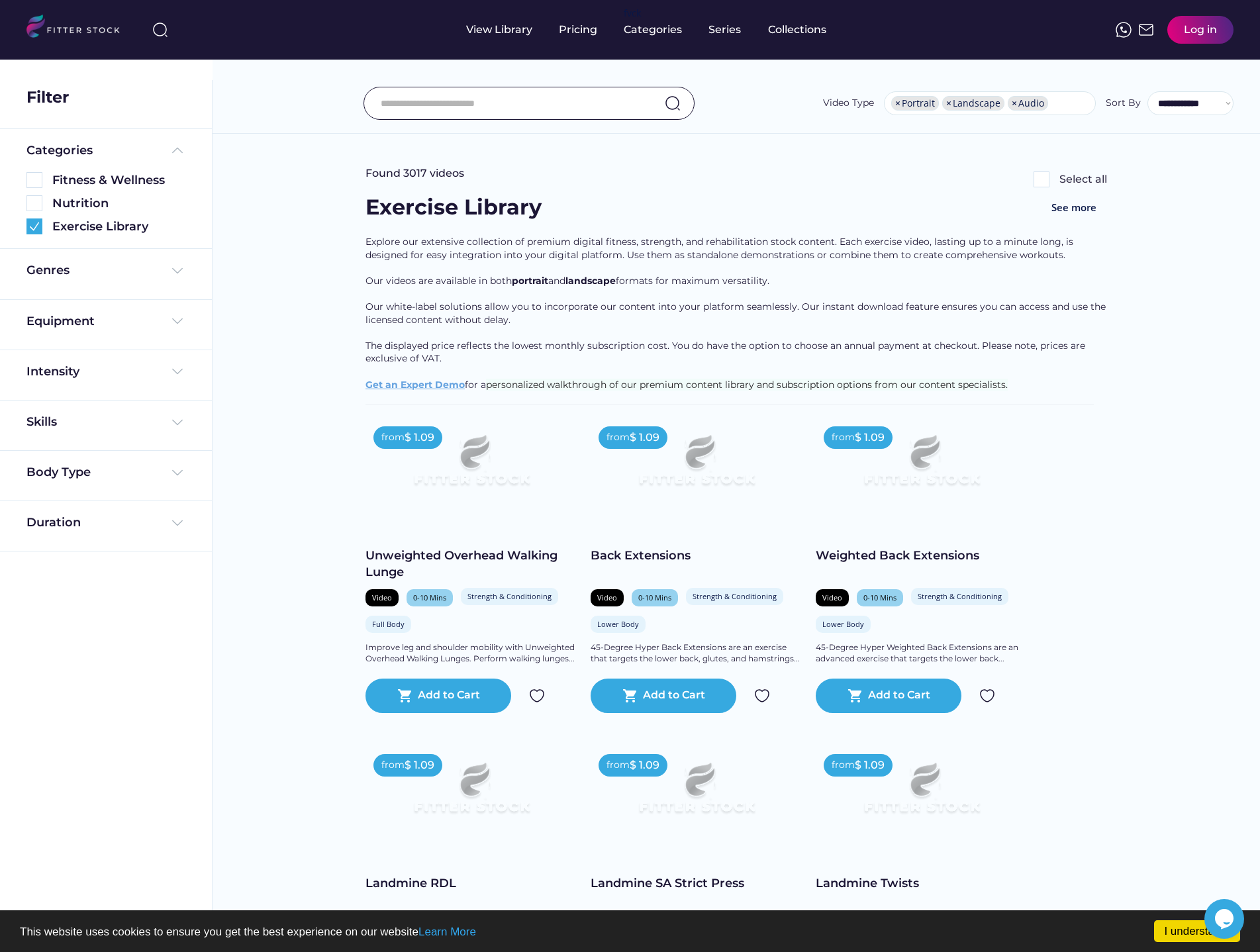
click at [45, 265] on div "Genres" at bounding box center [48, 271] width 43 height 17
click at [38, 304] on img at bounding box center [34, 300] width 16 height 16
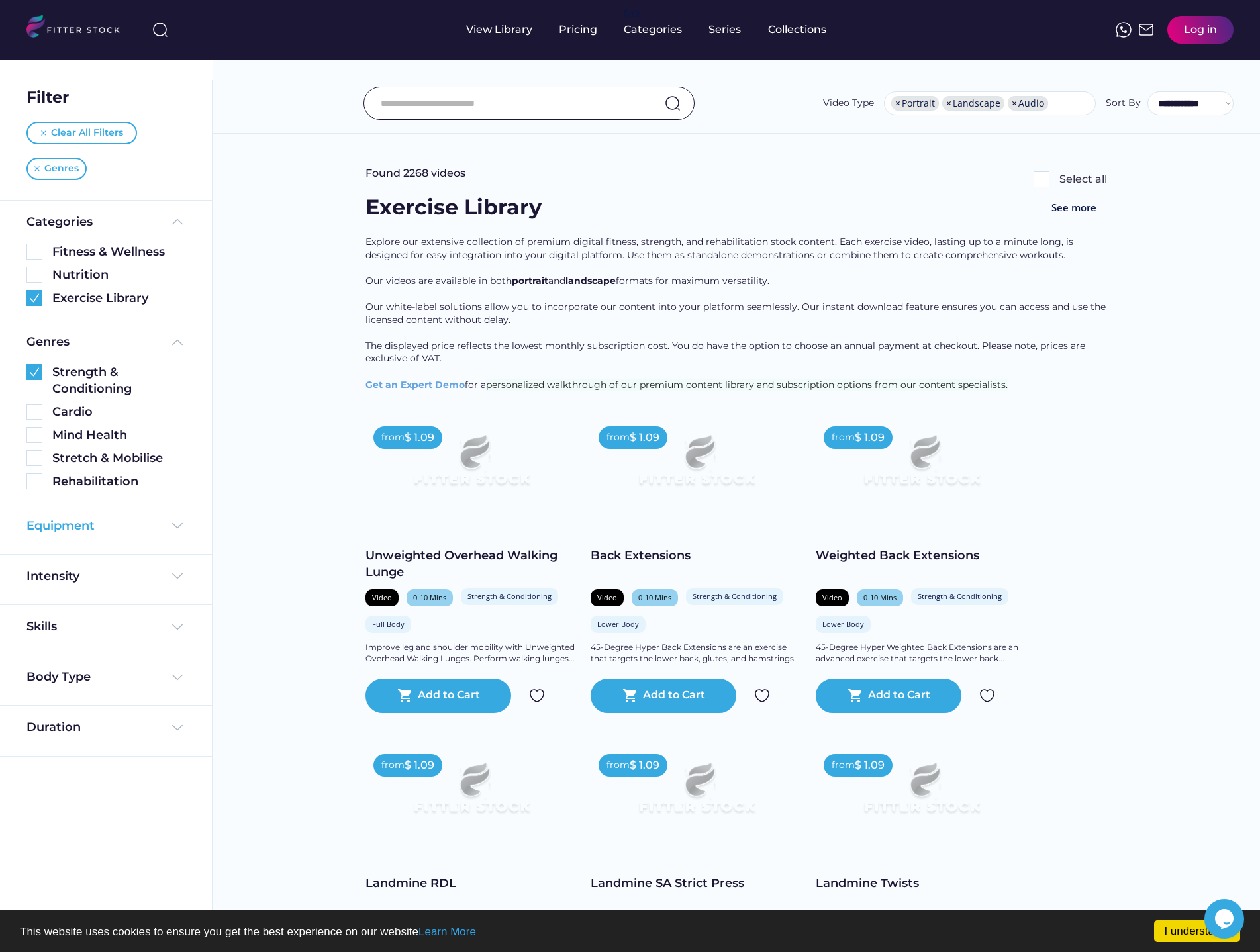
drag, startPoint x: 47, startPoint y: 526, endPoint x: 55, endPoint y: 527, distance: 8.1
click at [47, 526] on div "Equipment" at bounding box center [61, 526] width 68 height 17
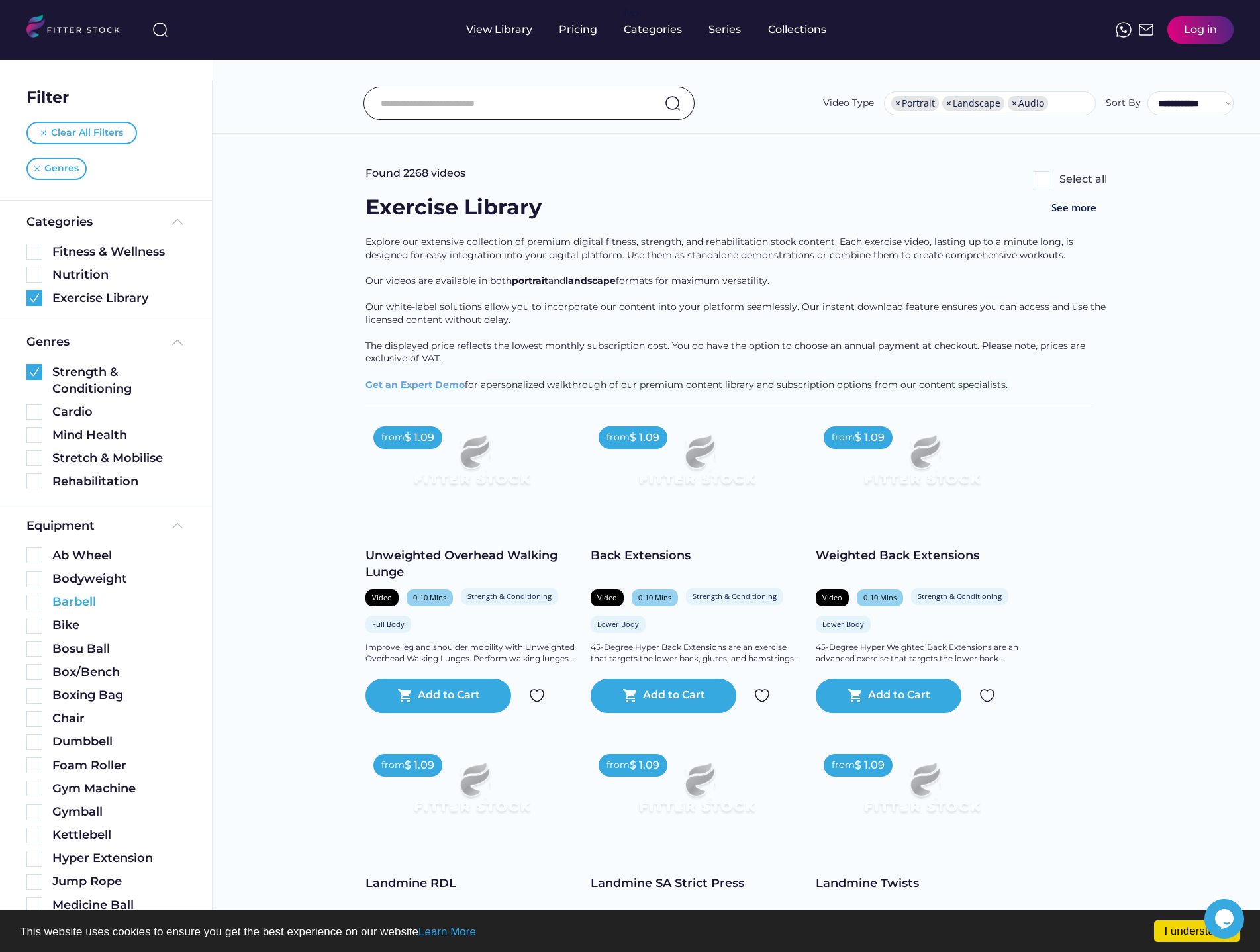
click at [32, 600] on img at bounding box center [34, 602] width 16 height 16
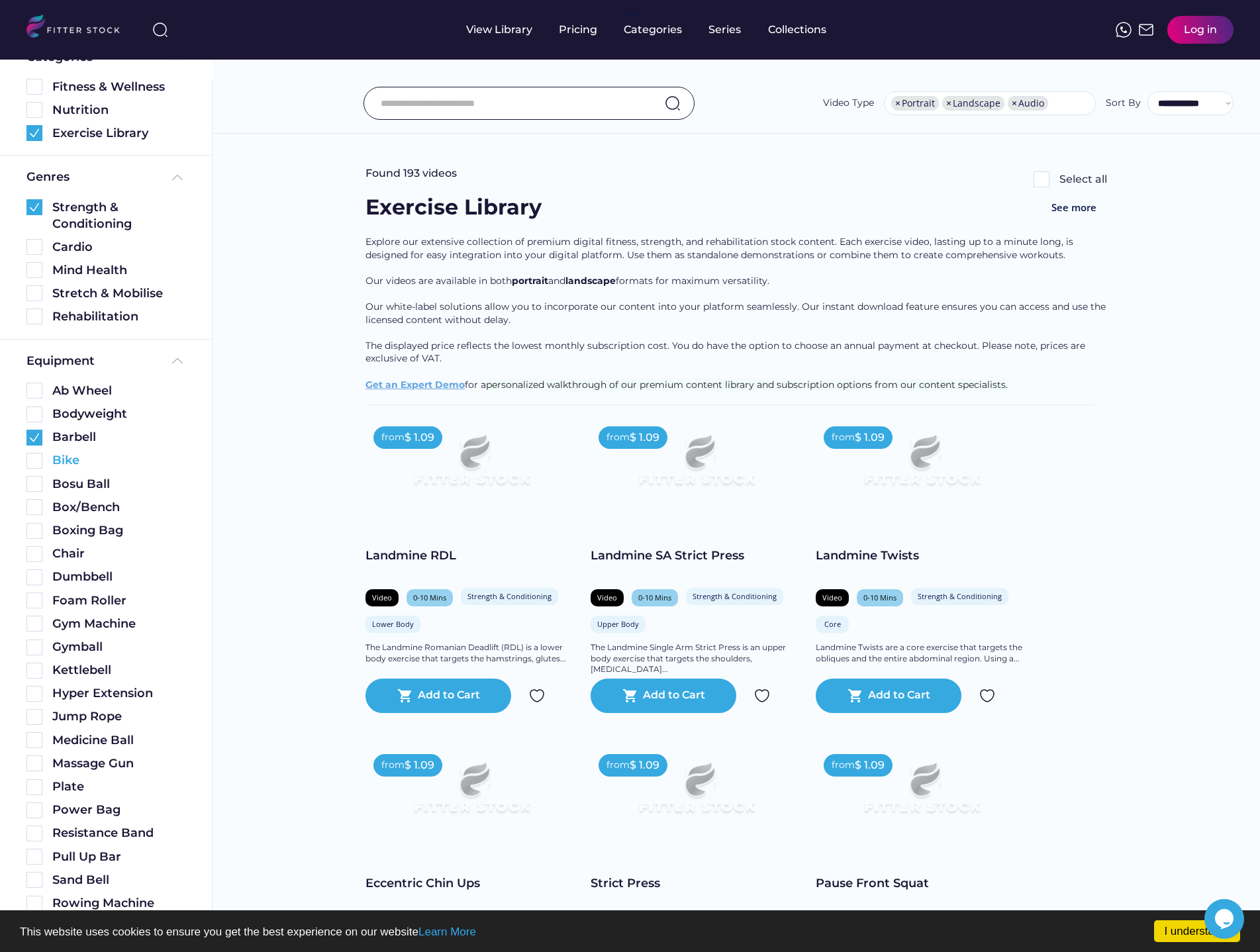
scroll to position [167, 0]
drag, startPoint x: 30, startPoint y: 574, endPoint x: 37, endPoint y: 510, distance: 64.4
click at [31, 574] on img at bounding box center [34, 575] width 16 height 16
click at [37, 438] on img at bounding box center [34, 436] width 16 height 16
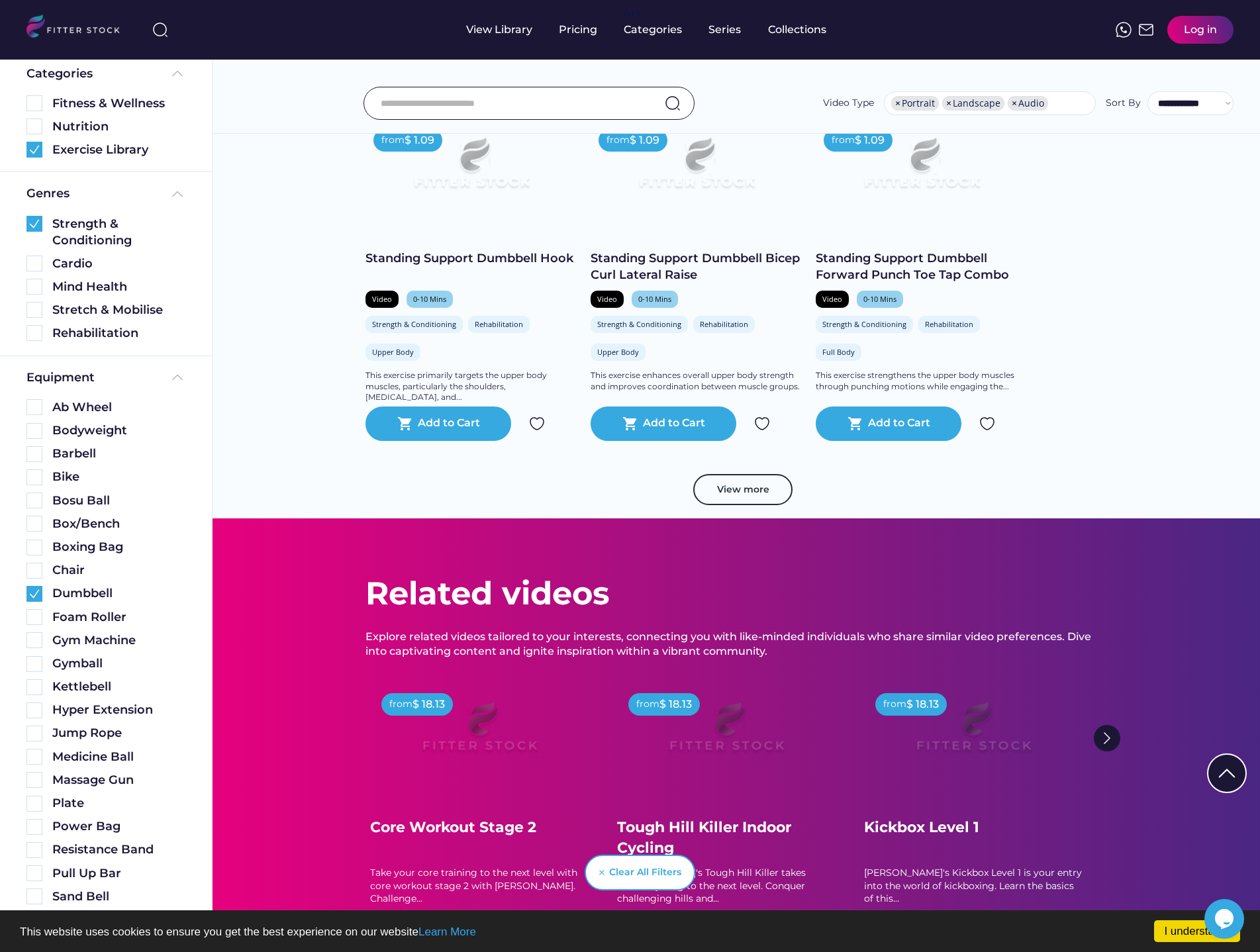
scroll to position [2315, 0]
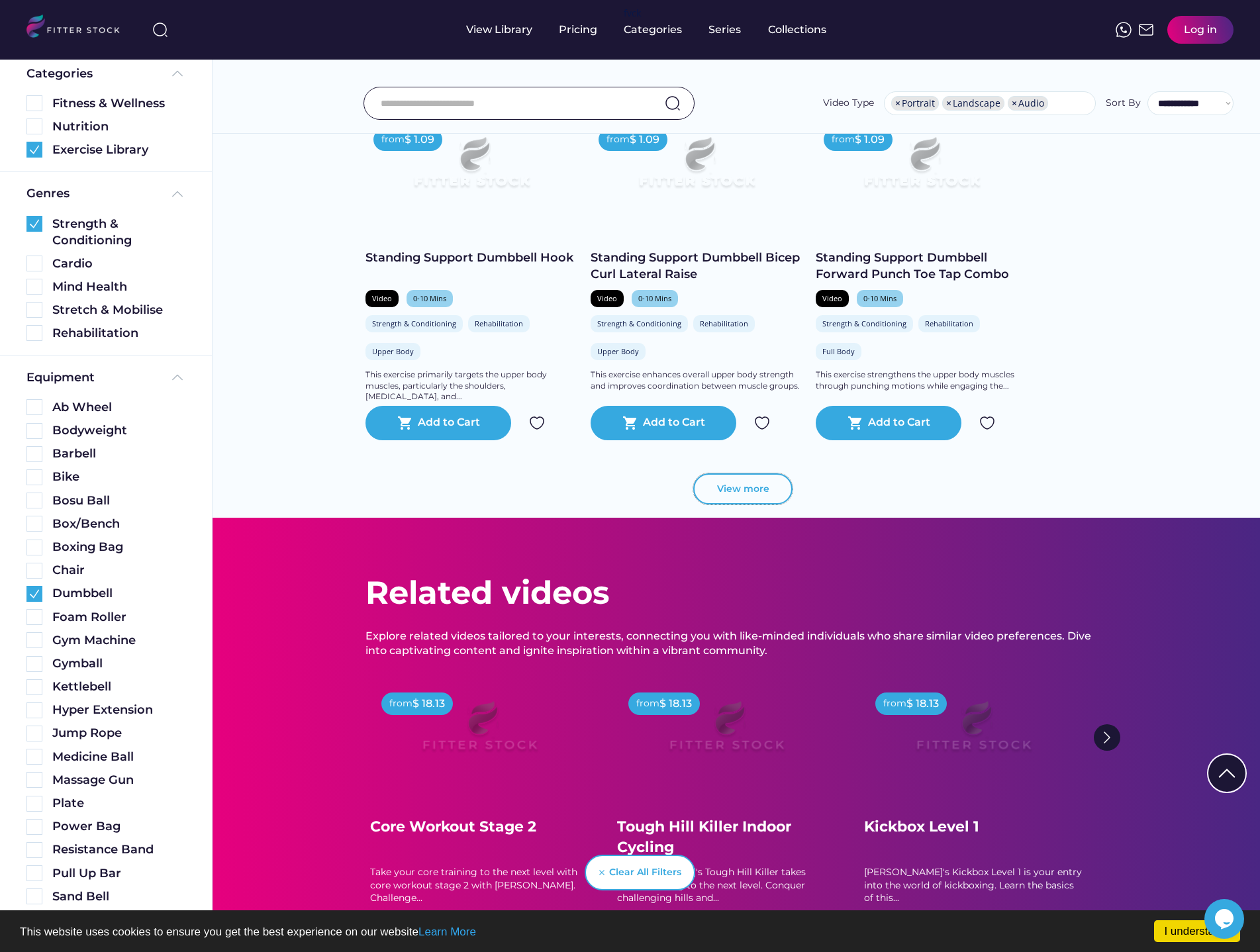
click at [736, 493] on button "View more" at bounding box center [743, 489] width 99 height 32
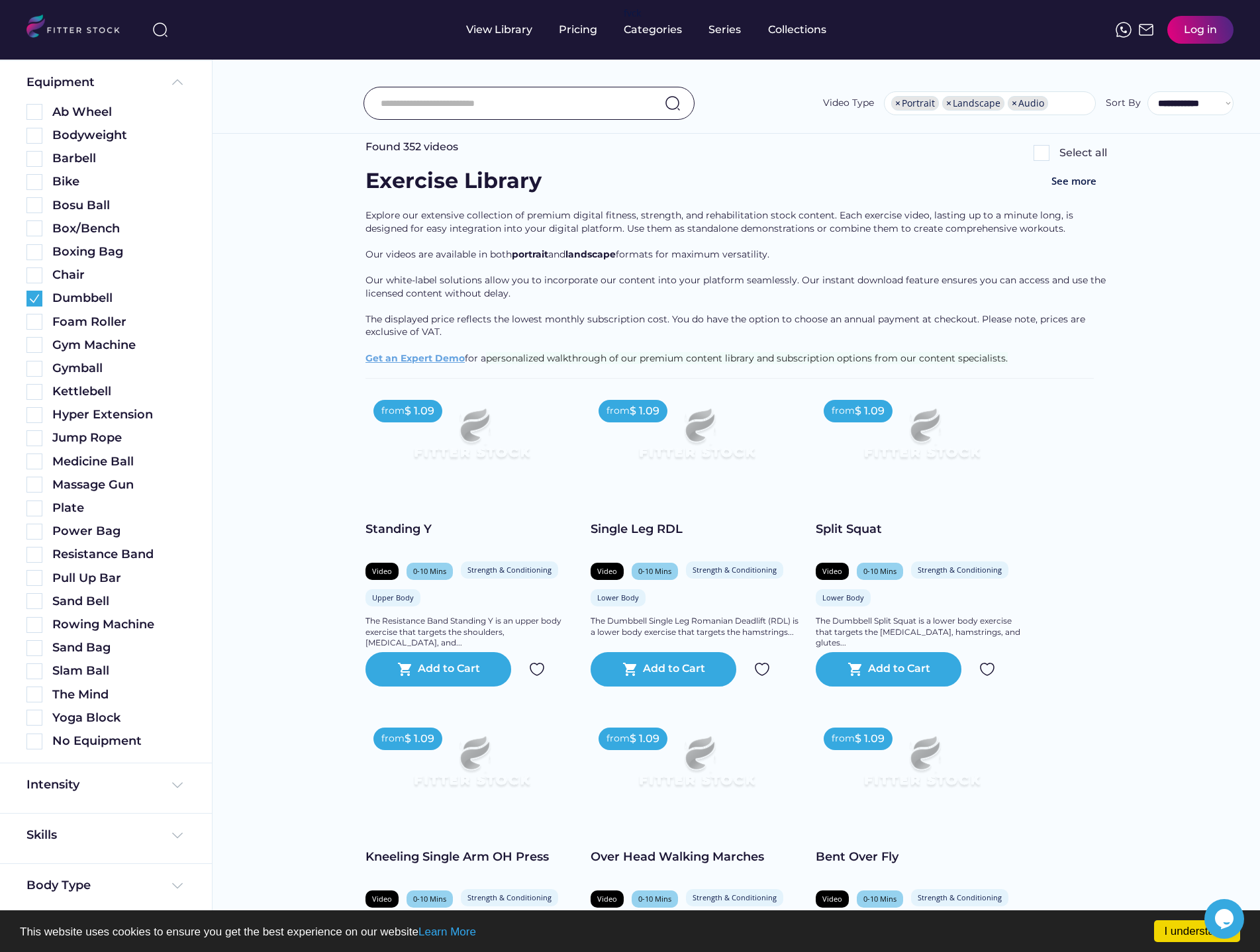
scroll to position [440, 0]
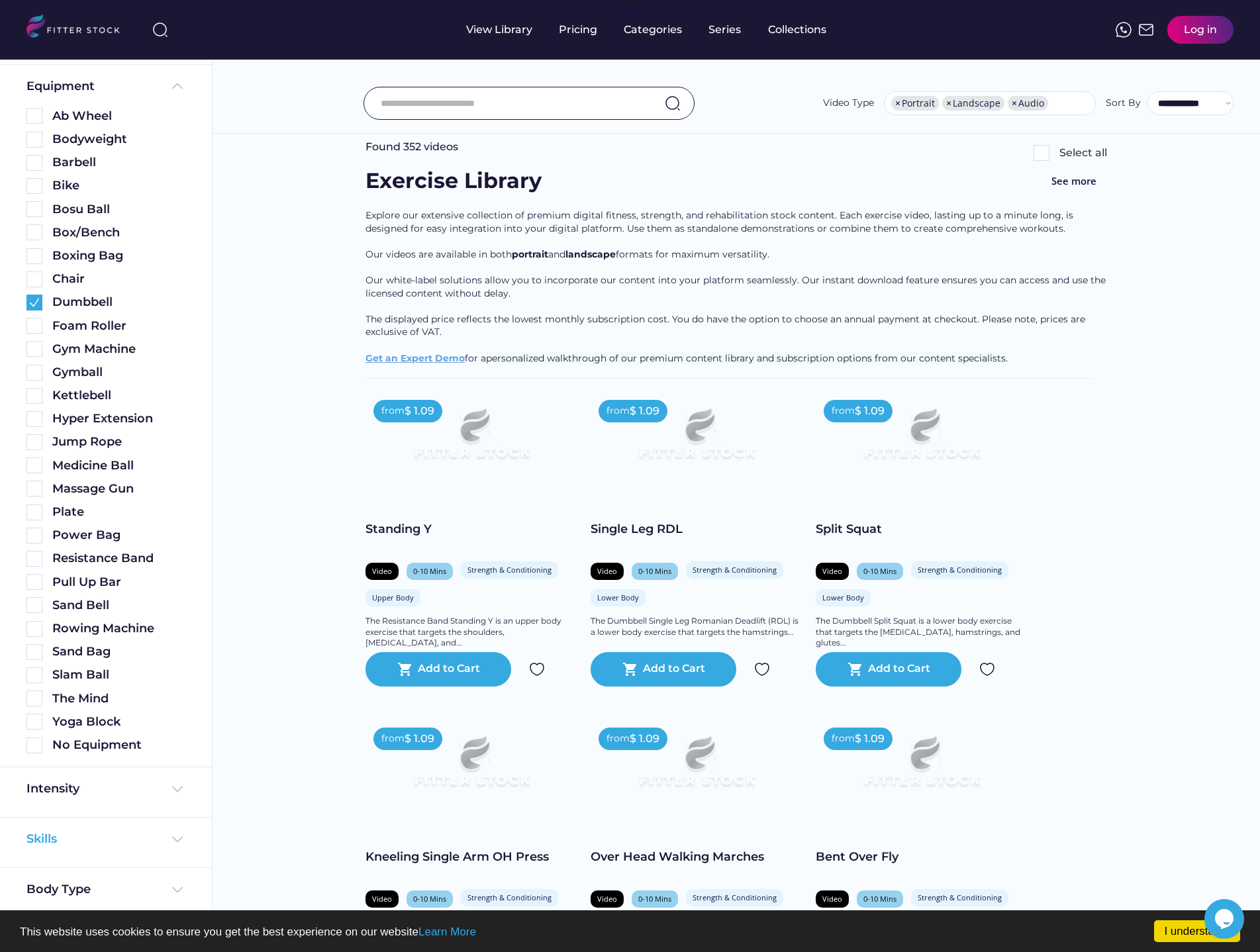
click at [105, 845] on div "Skills" at bounding box center [106, 840] width 159 height 17
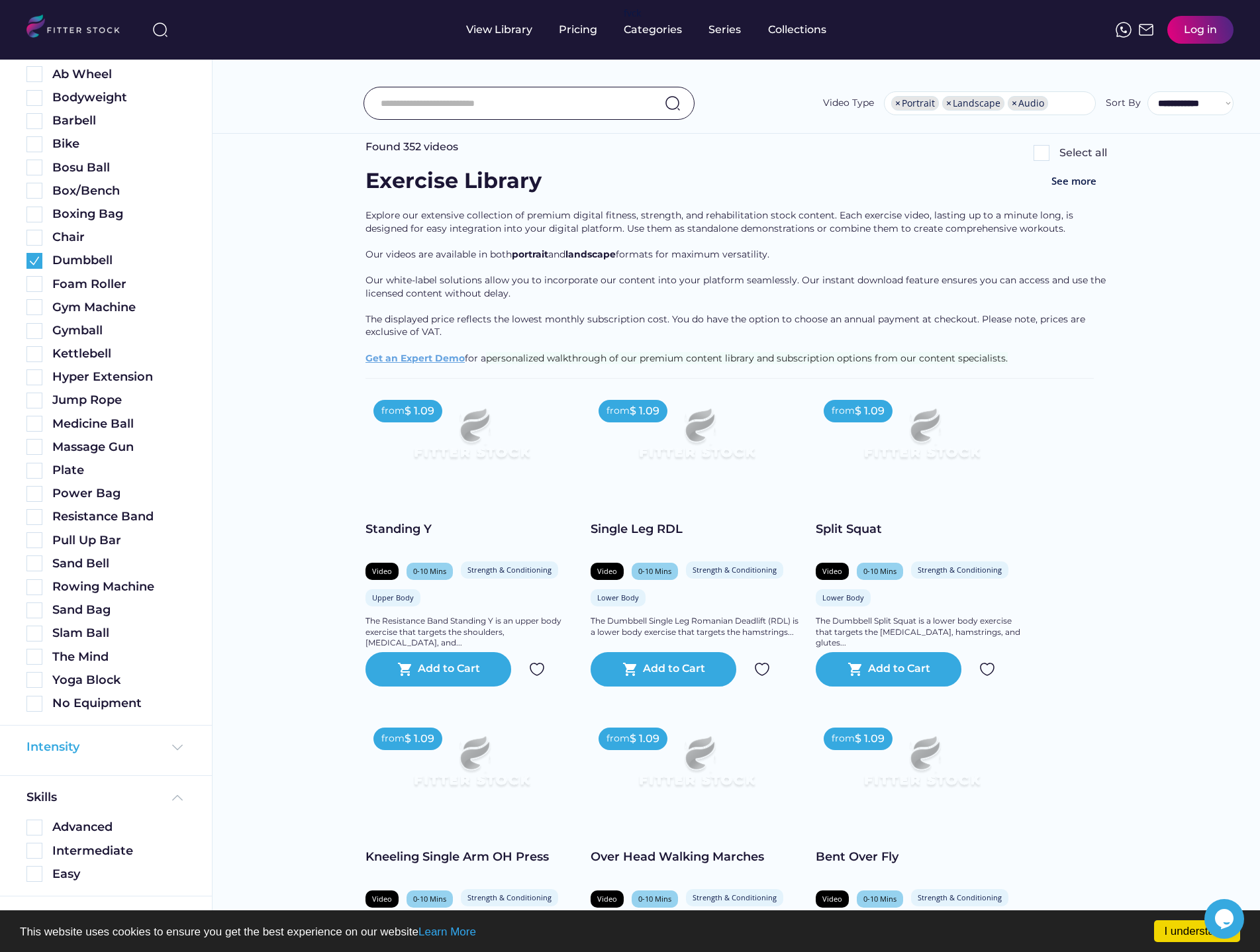
scroll to position [526, 0]
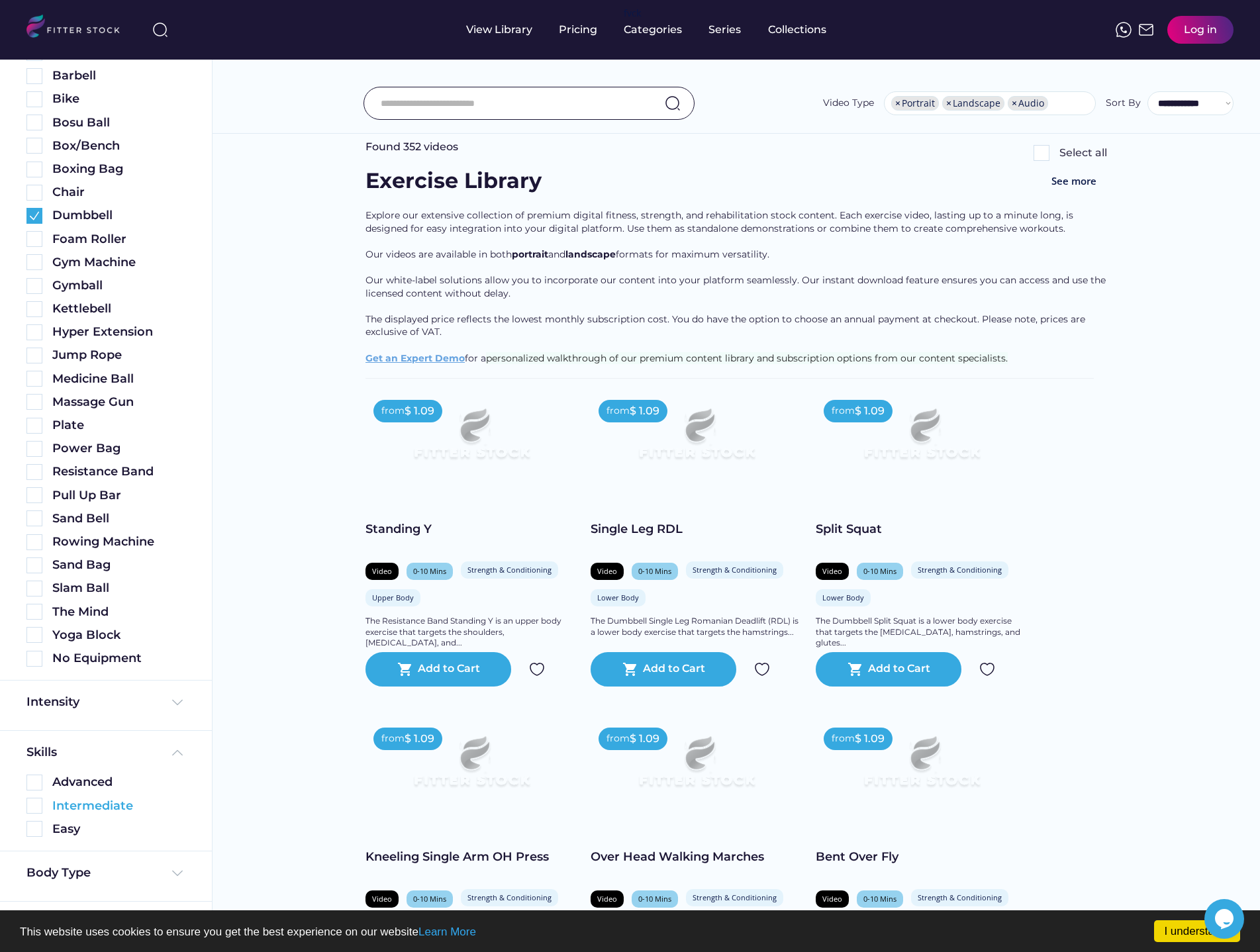
click at [32, 807] on img at bounding box center [34, 805] width 16 height 16
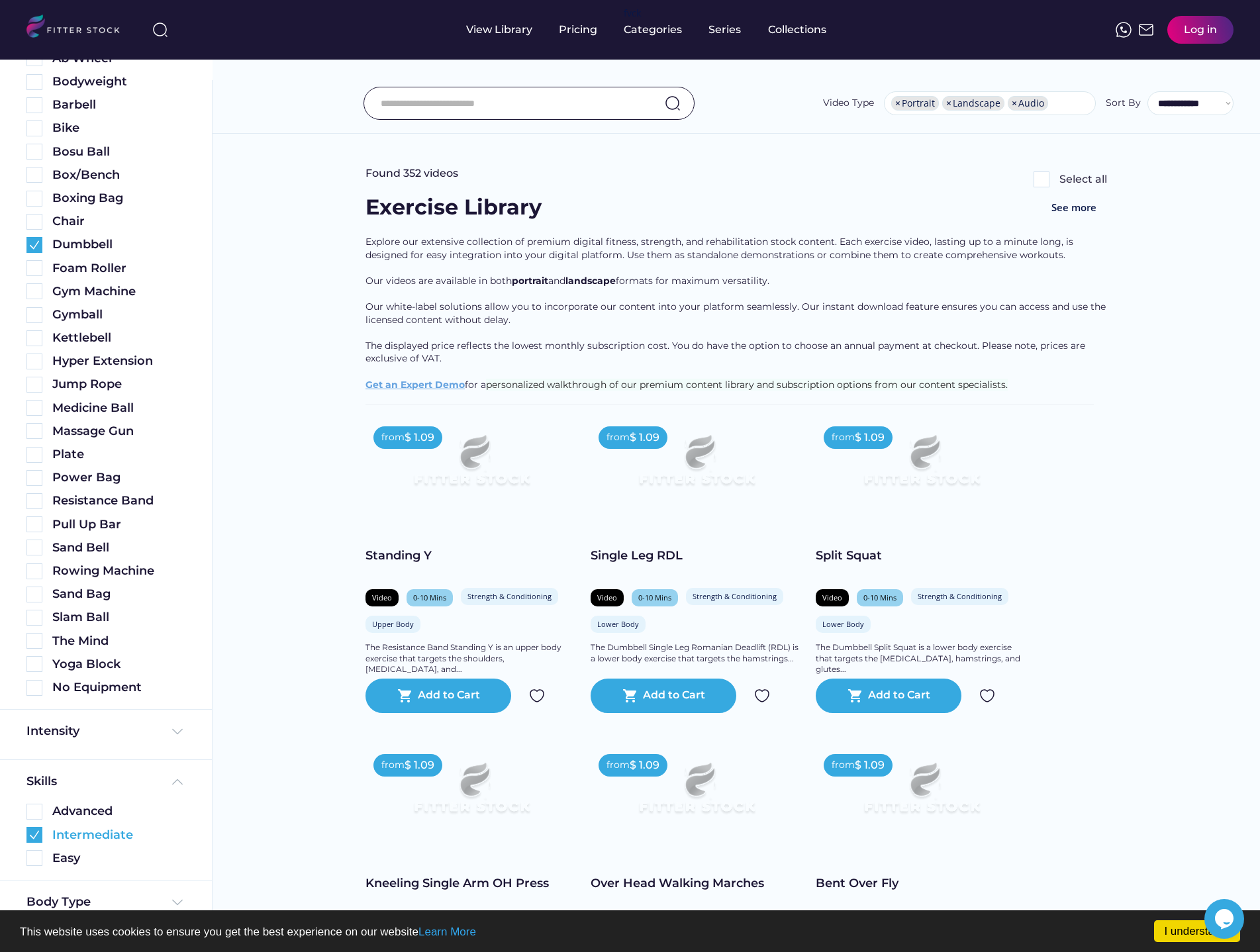
scroll to position [556, 0]
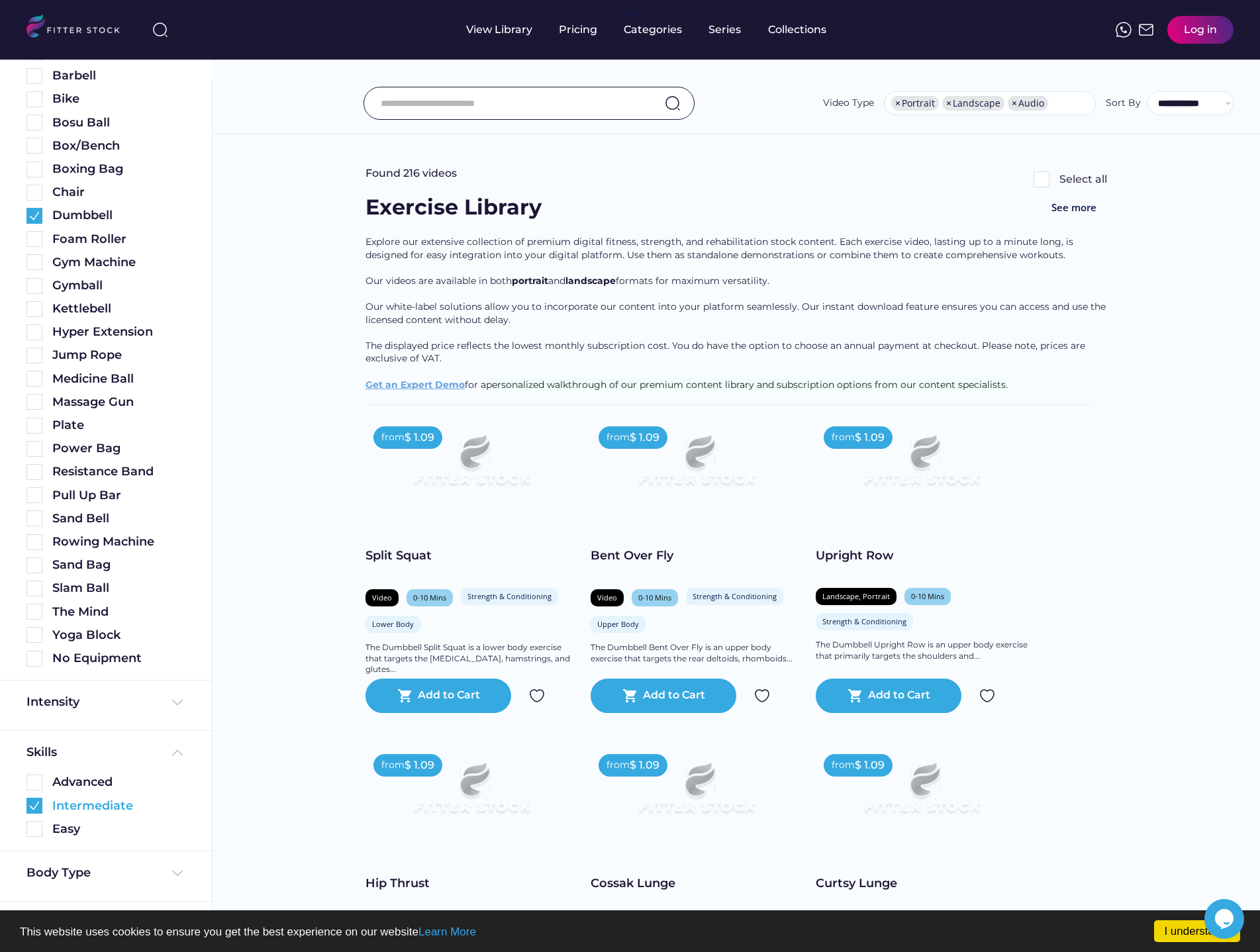
click at [33, 807] on img at bounding box center [34, 805] width 16 height 16
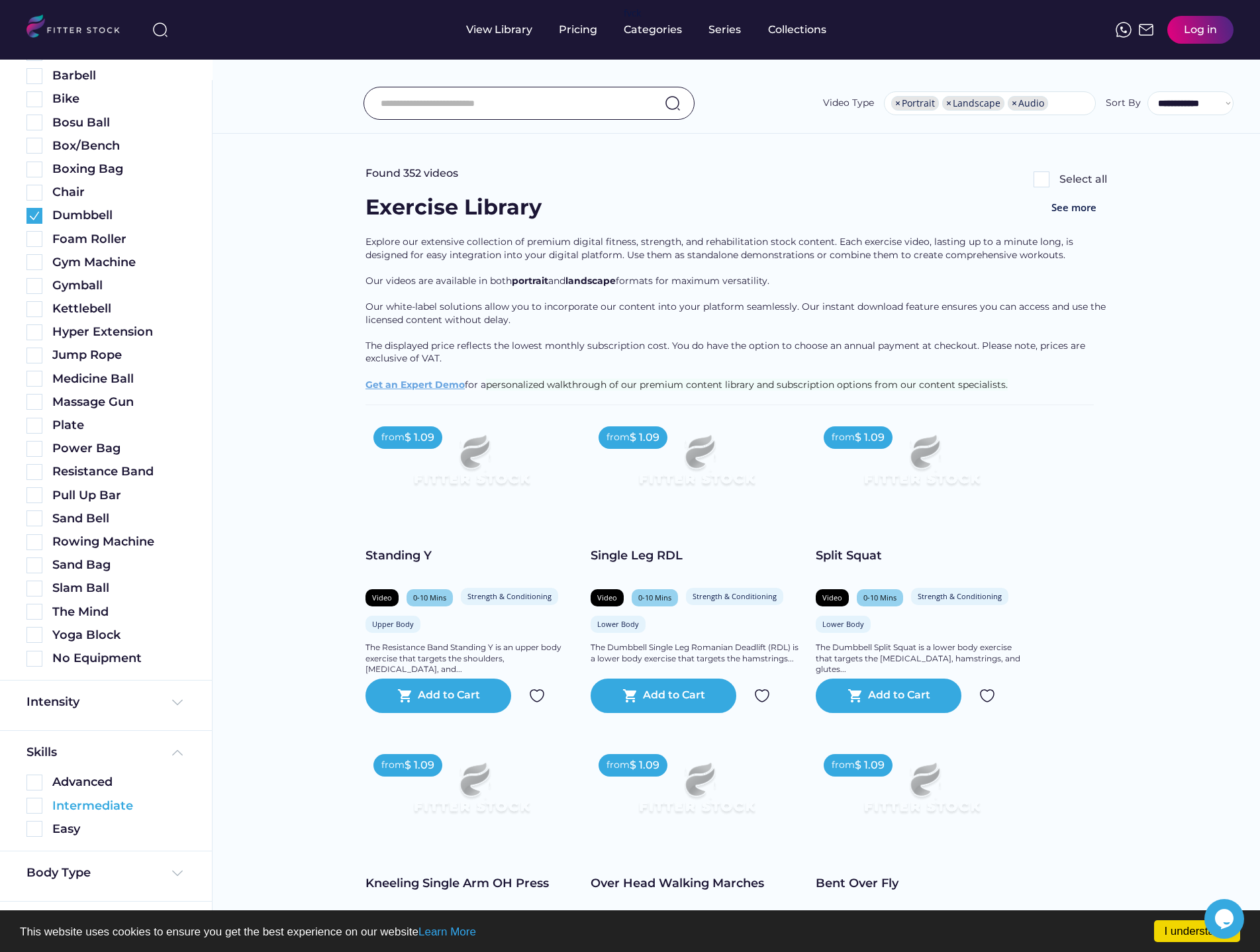
scroll to position [526, 0]
click at [33, 807] on img at bounding box center [34, 805] width 16 height 16
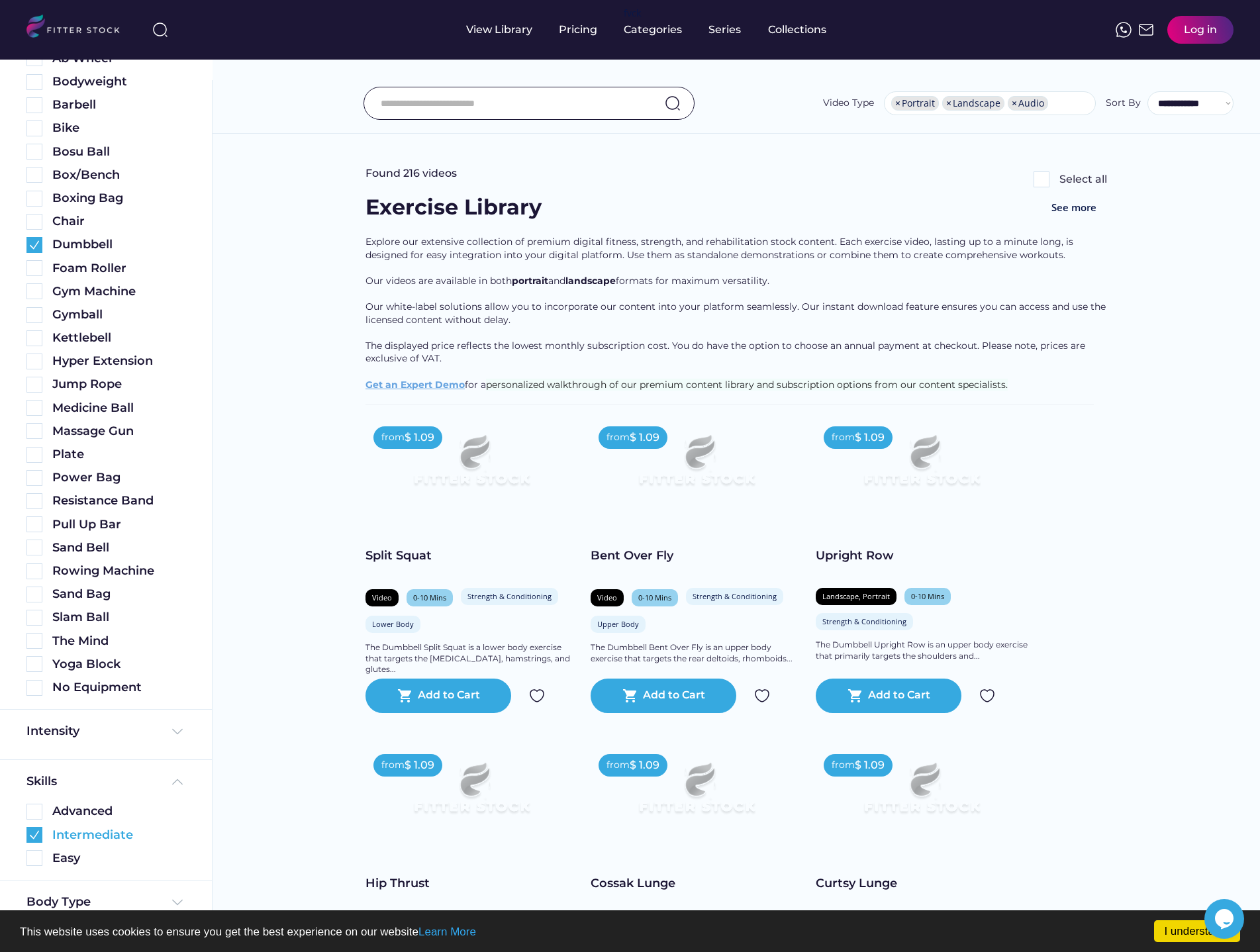
scroll to position [556, 0]
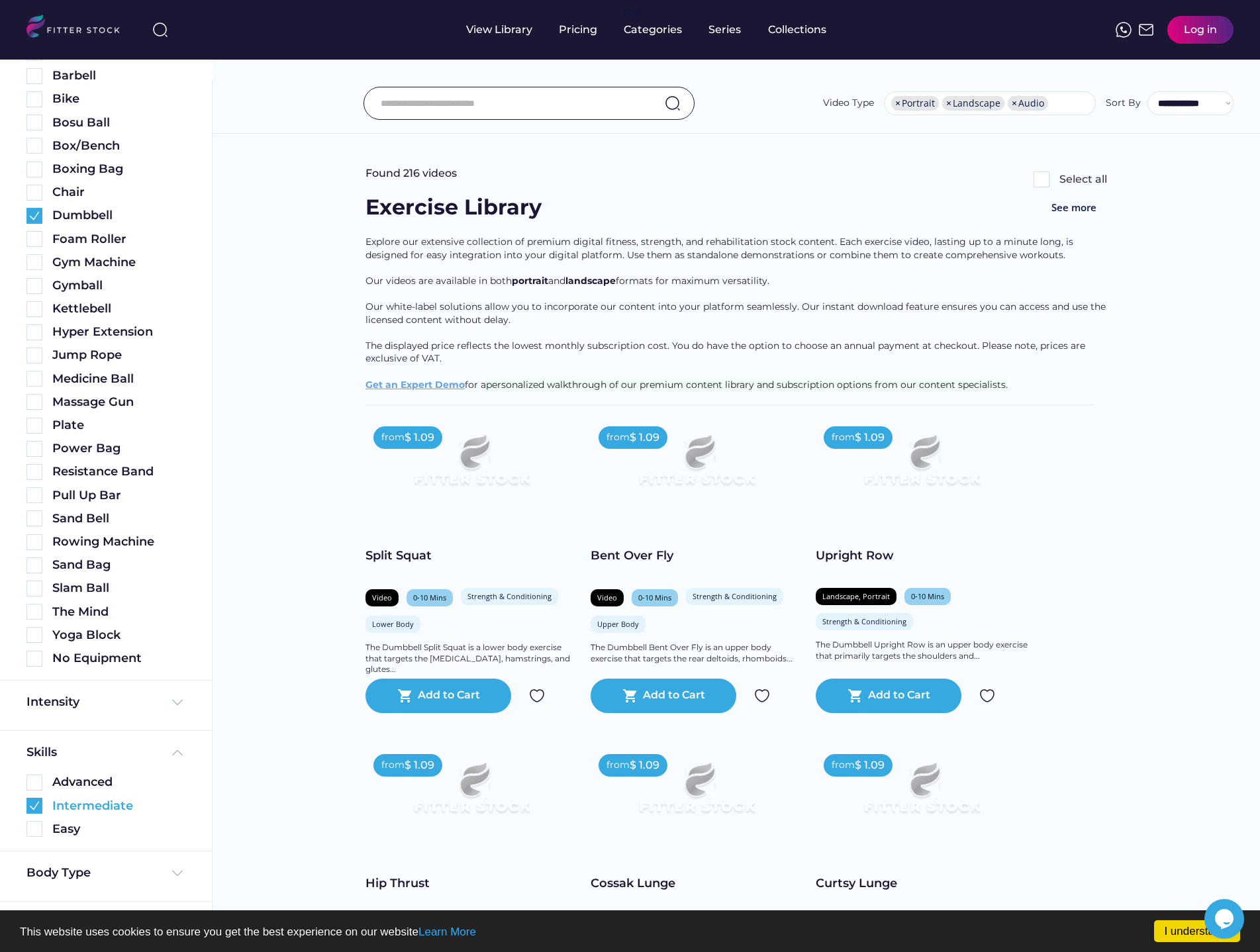
click at [33, 807] on img at bounding box center [34, 805] width 16 height 16
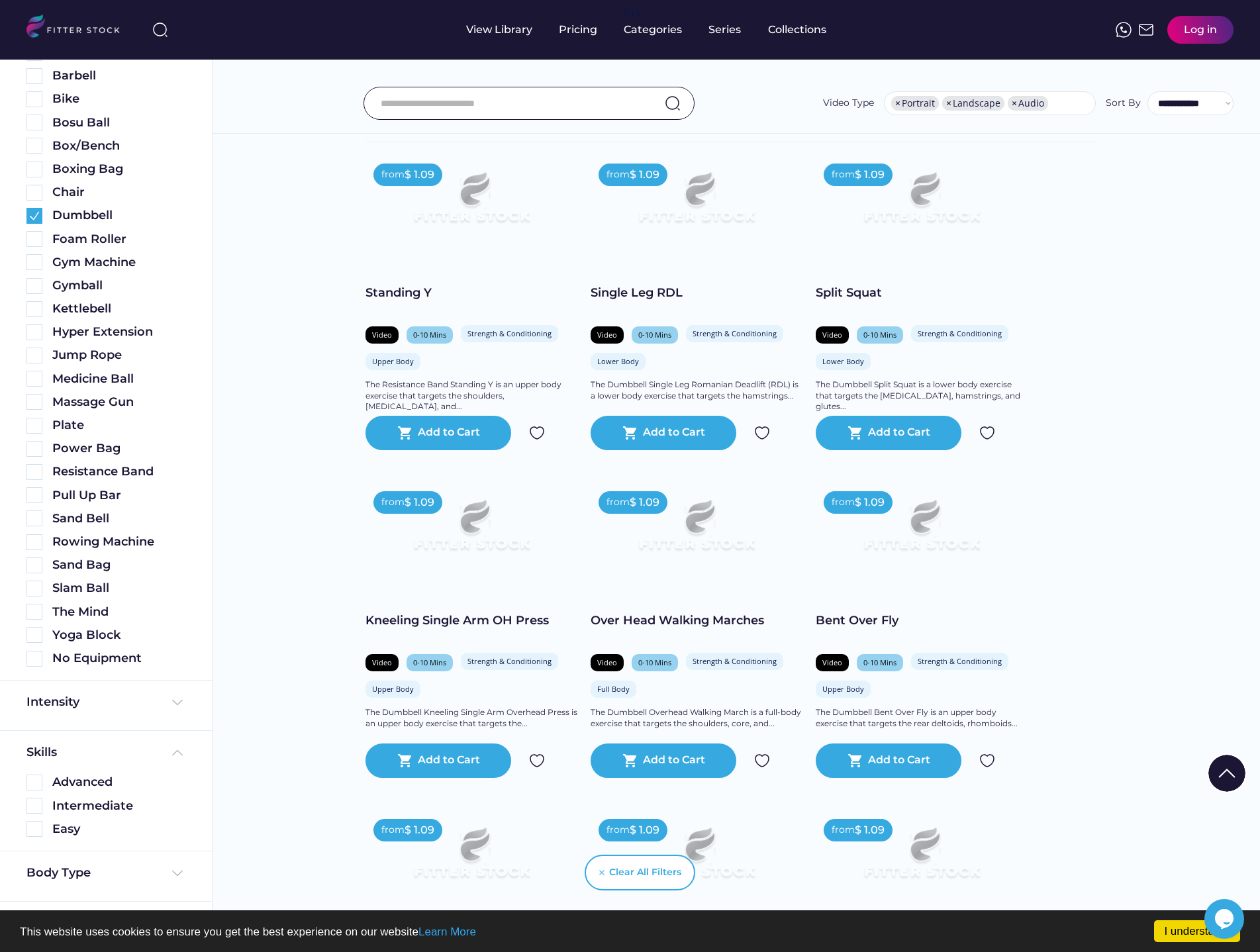
scroll to position [266, 0]
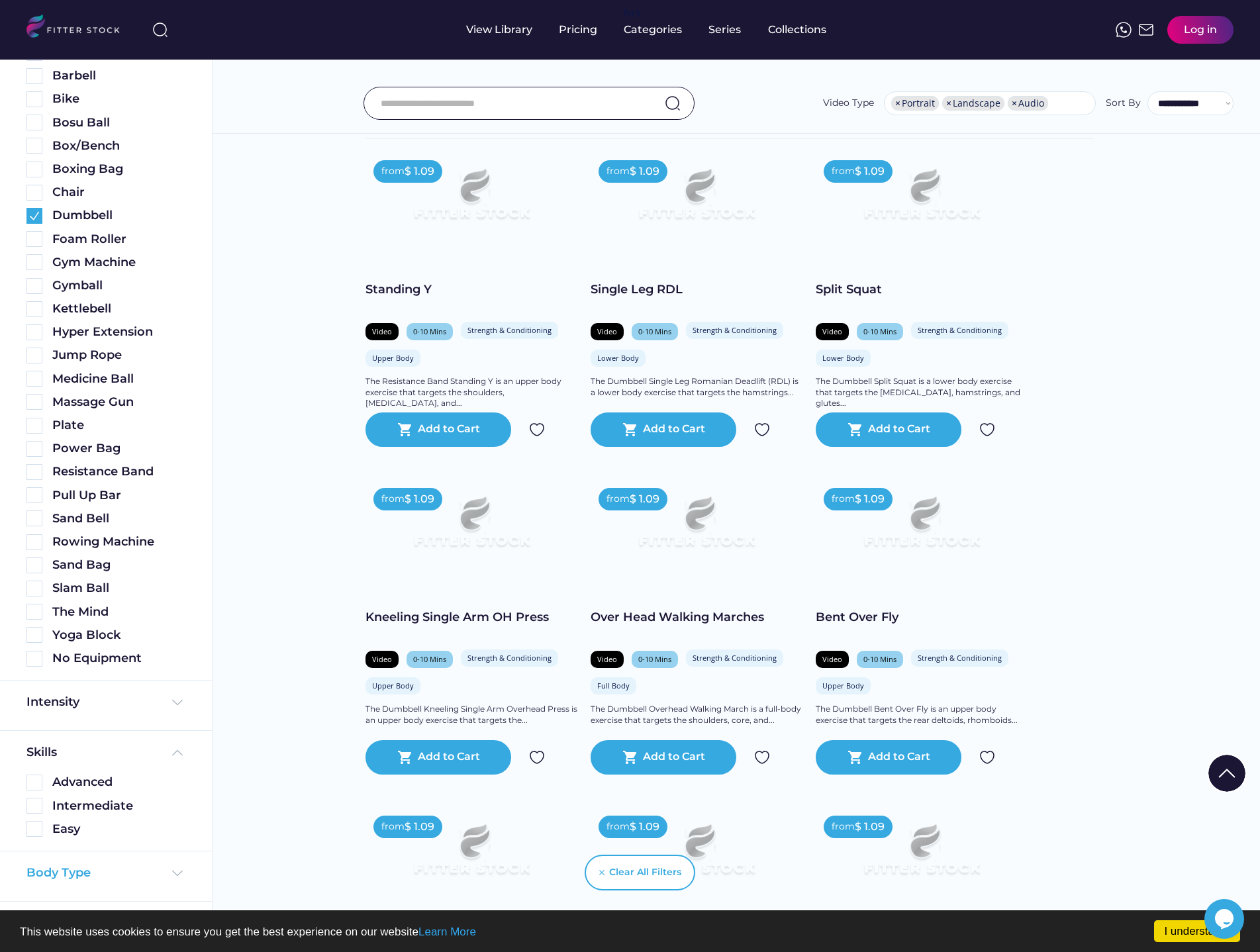
click at [73, 869] on div "Body Type" at bounding box center [59, 873] width 64 height 17
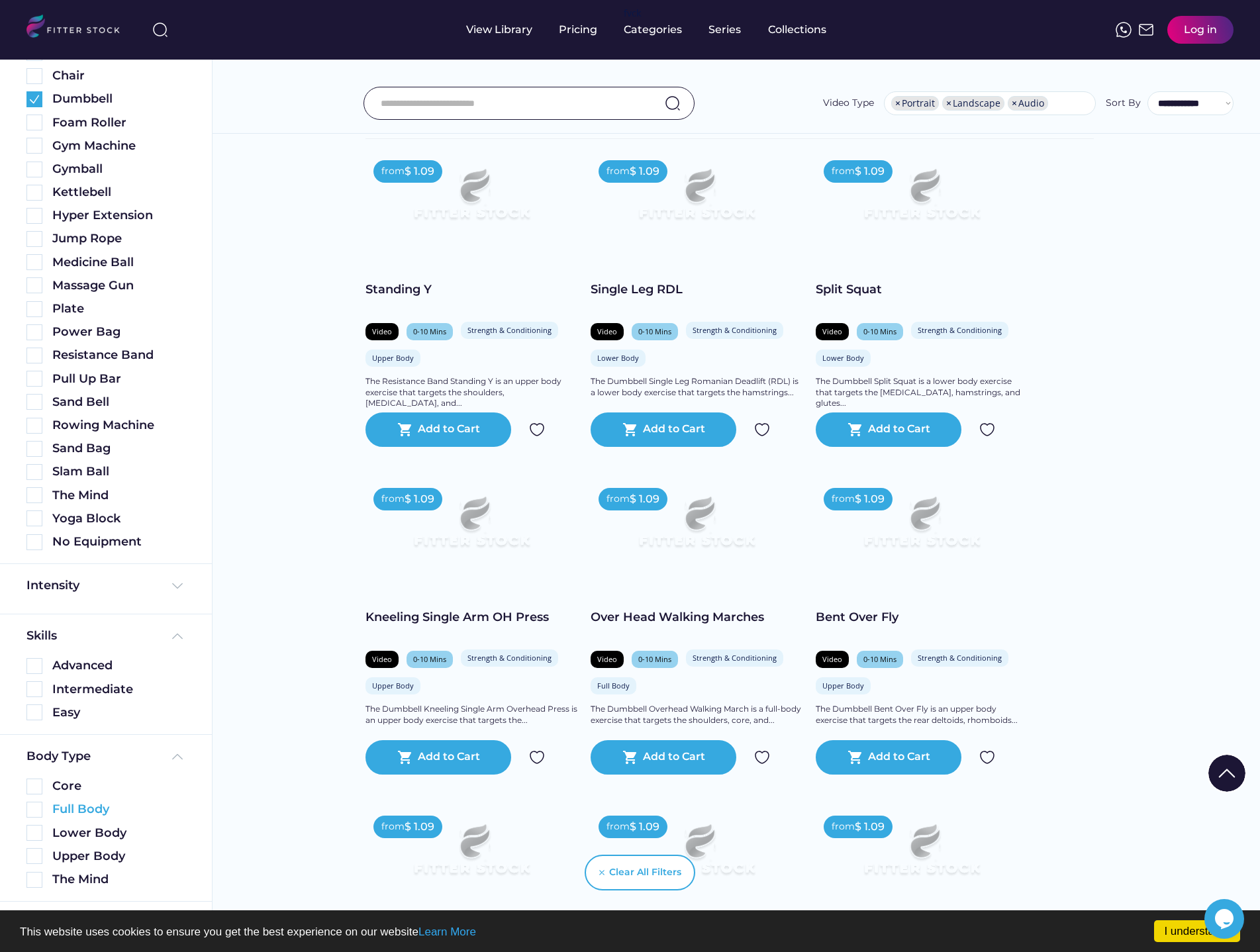
click at [31, 805] on img at bounding box center [34, 810] width 16 height 16
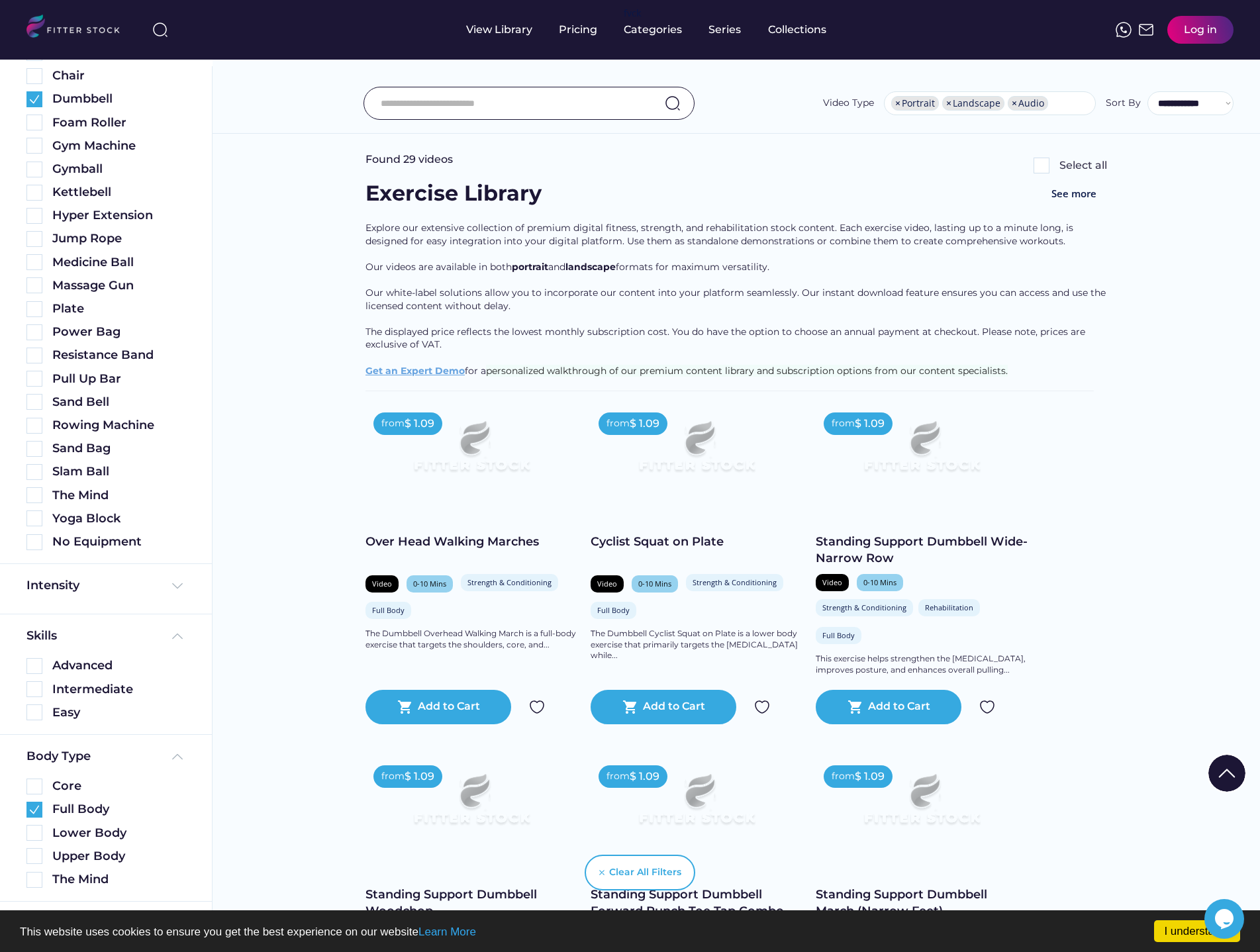
scroll to position [0, 0]
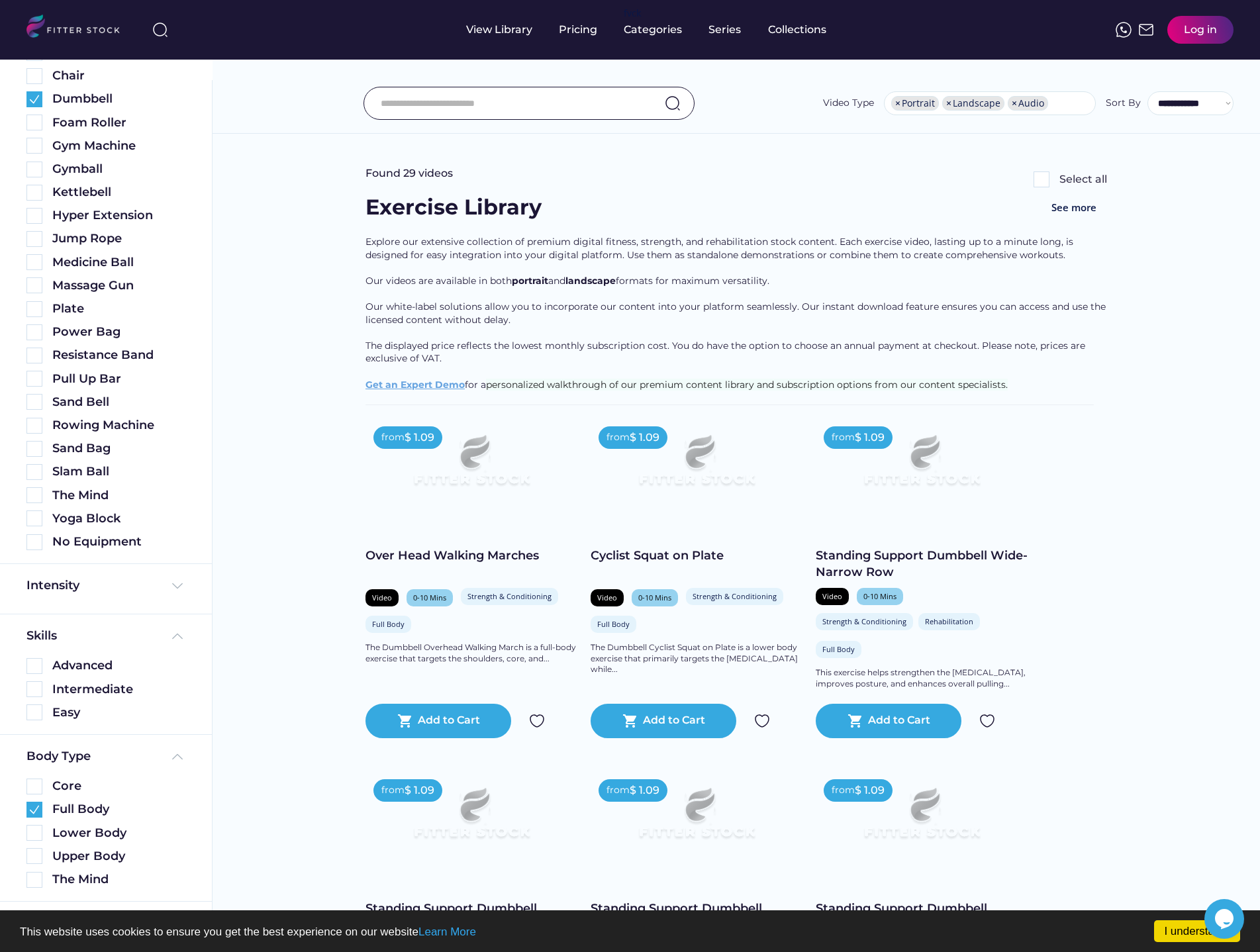
click at [861, 448] on div "from $ 1.09" at bounding box center [858, 438] width 69 height 22
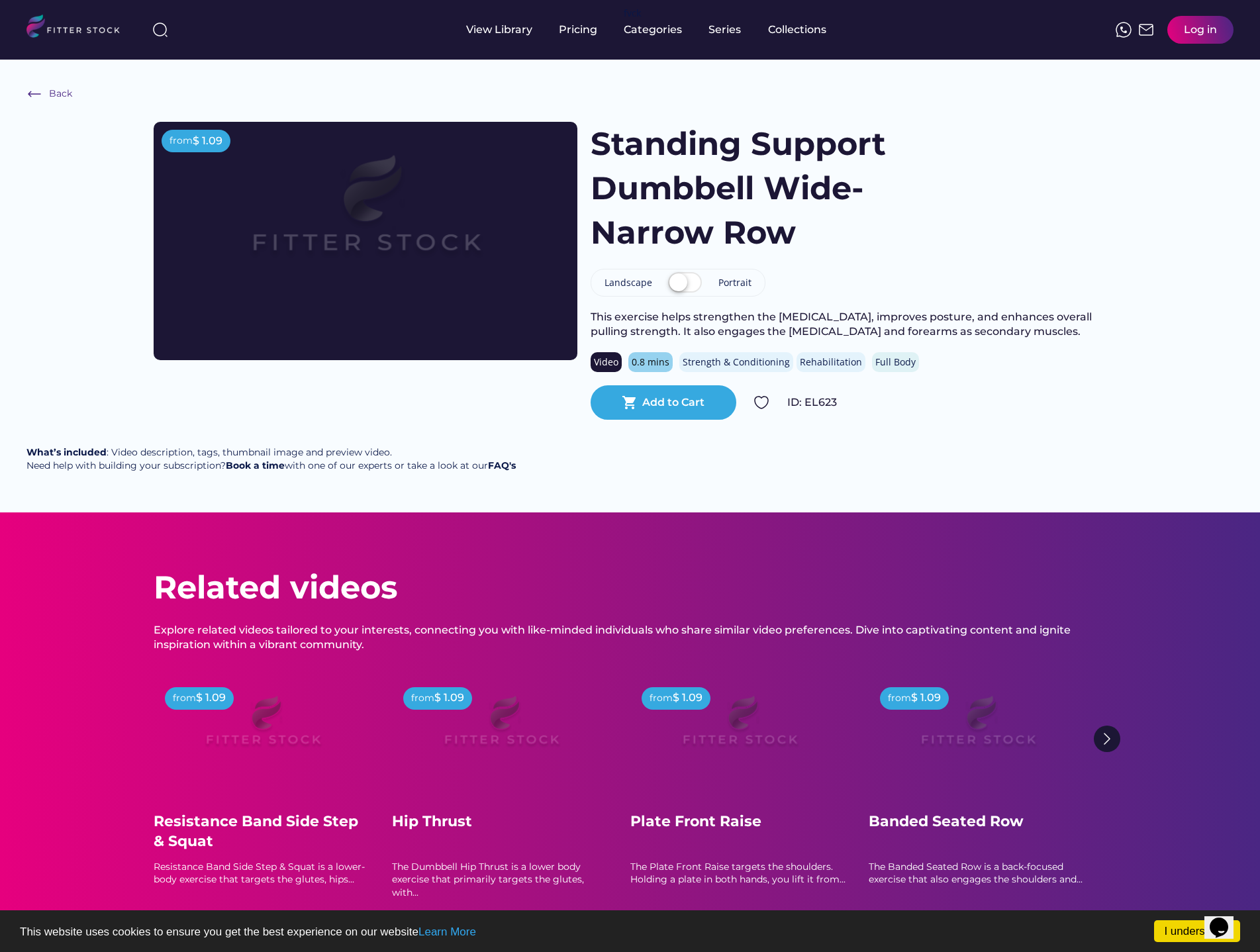
click at [691, 281] on label at bounding box center [685, 283] width 40 height 29
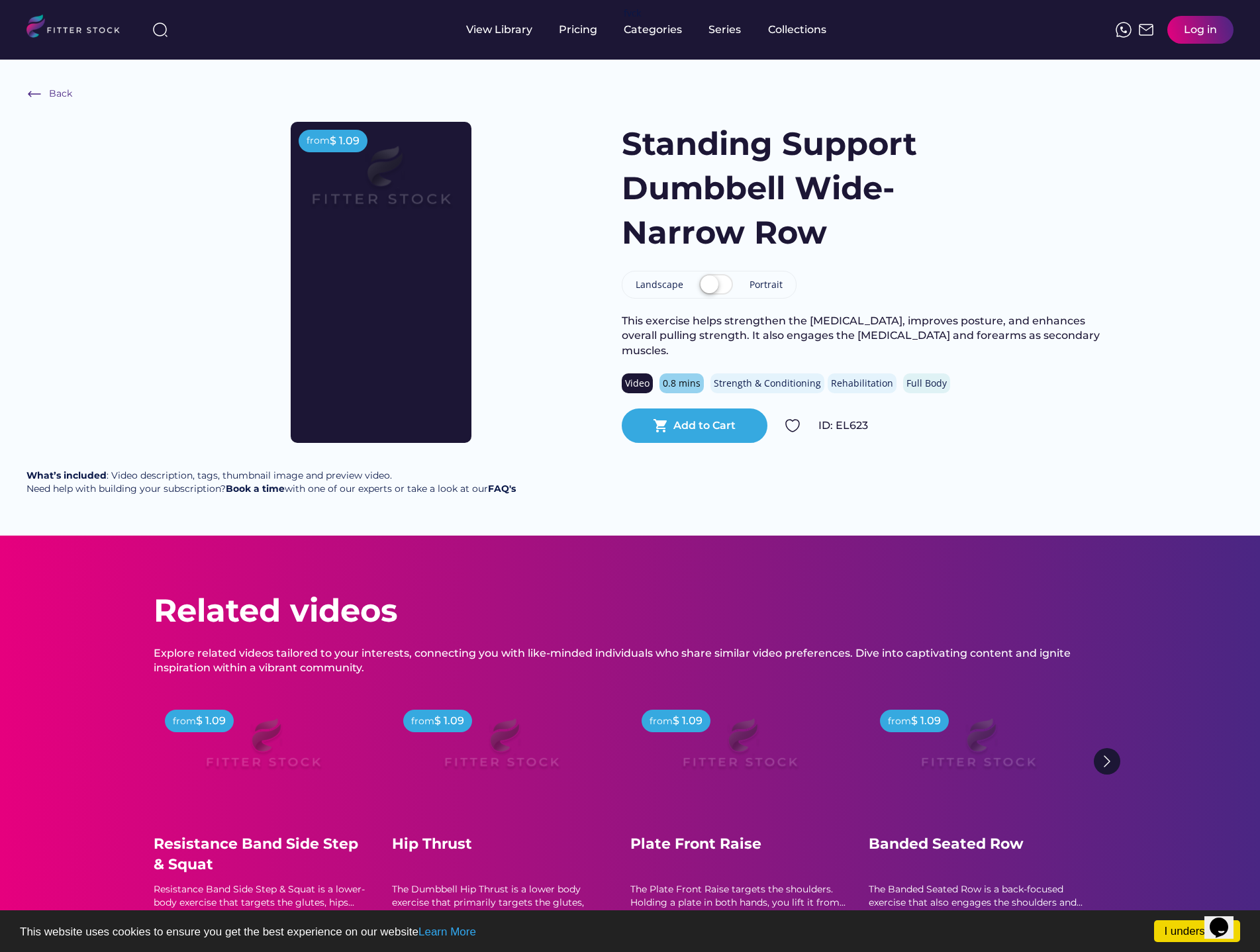
click at [704, 290] on label at bounding box center [716, 285] width 40 height 29
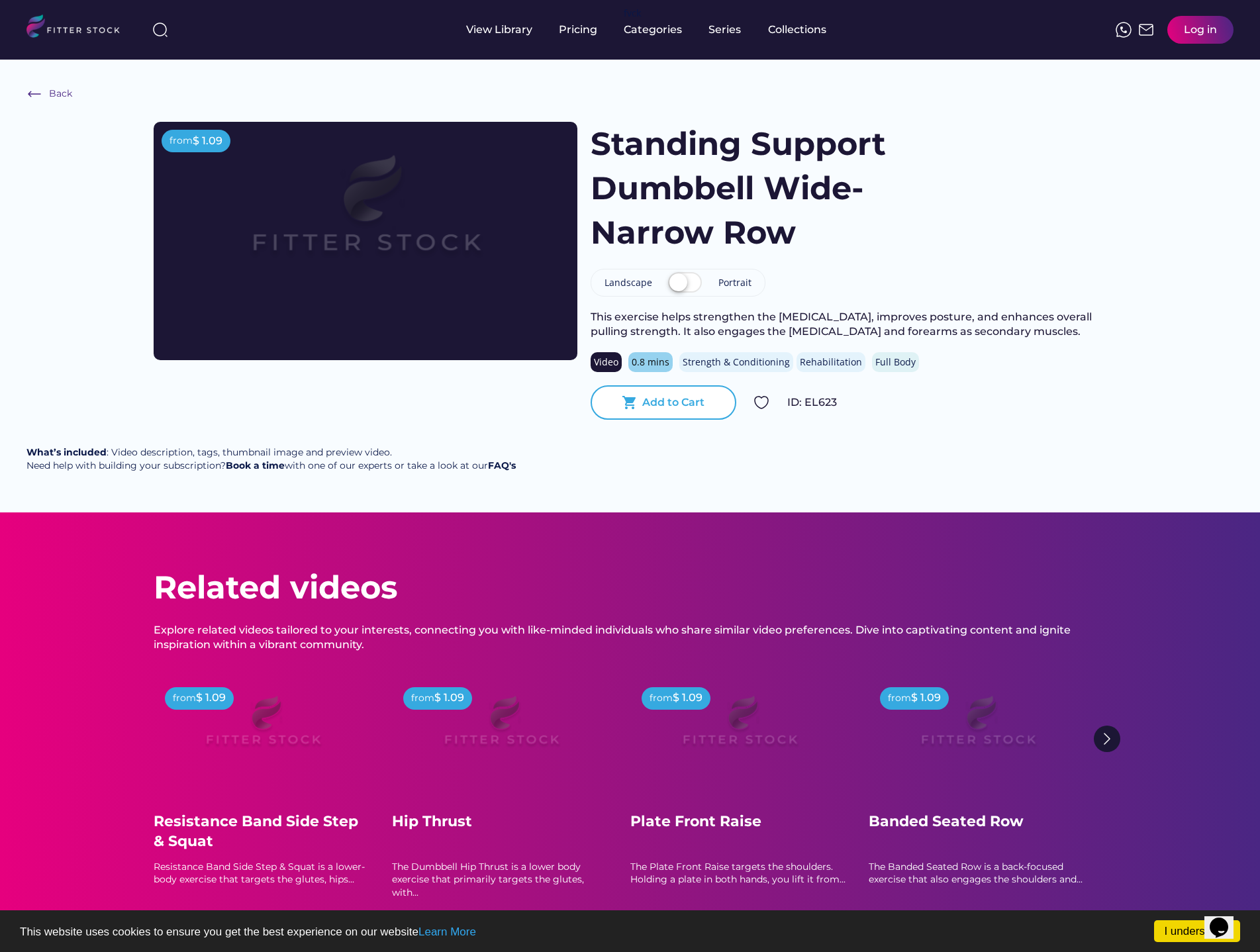
click at [682, 398] on div "Add to Cart" at bounding box center [673, 402] width 62 height 15
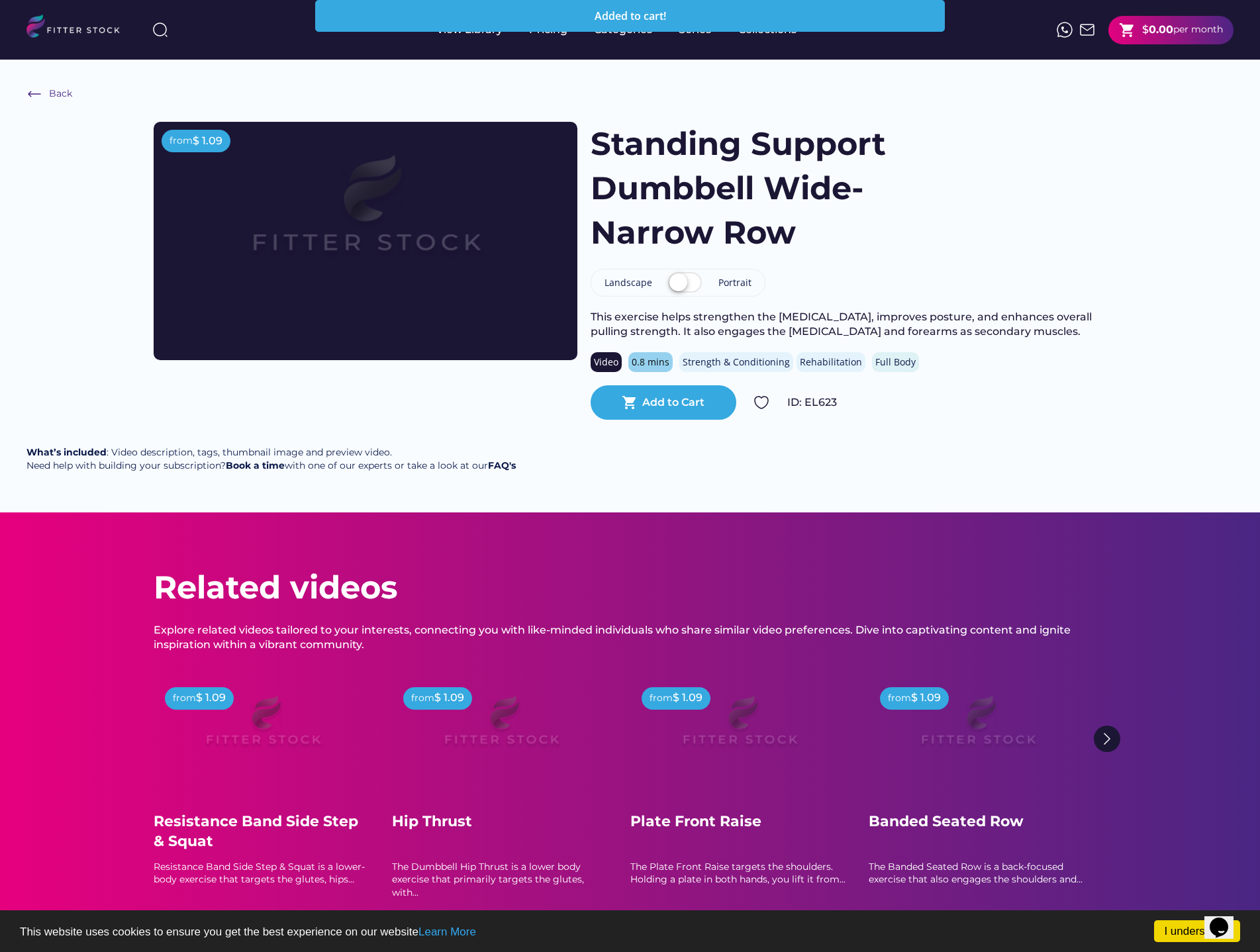
click at [749, 20] on div "Added to cart!" at bounding box center [630, 15] width 614 height 10
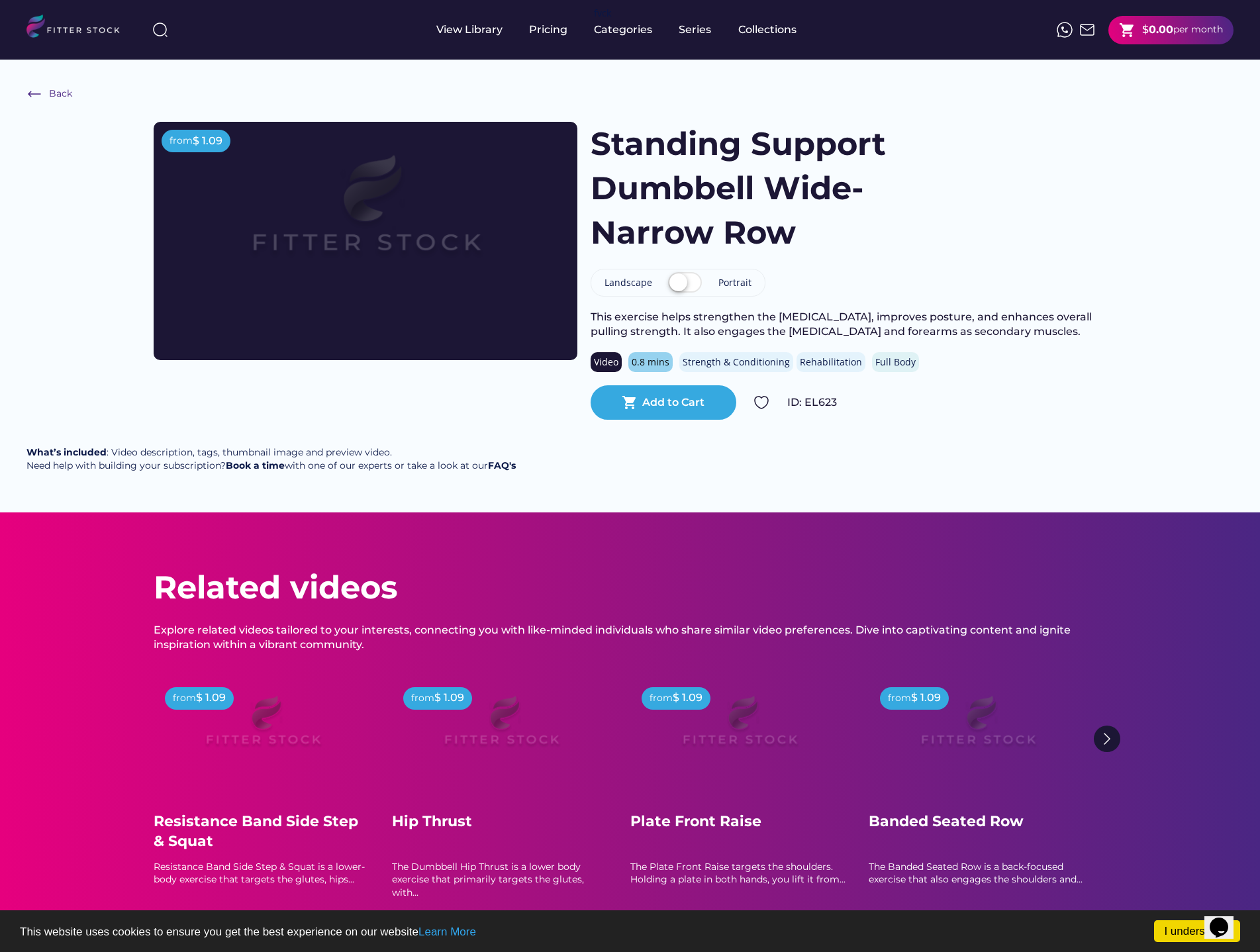
click at [1150, 31] on strong "0.00" at bounding box center [1161, 29] width 24 height 13
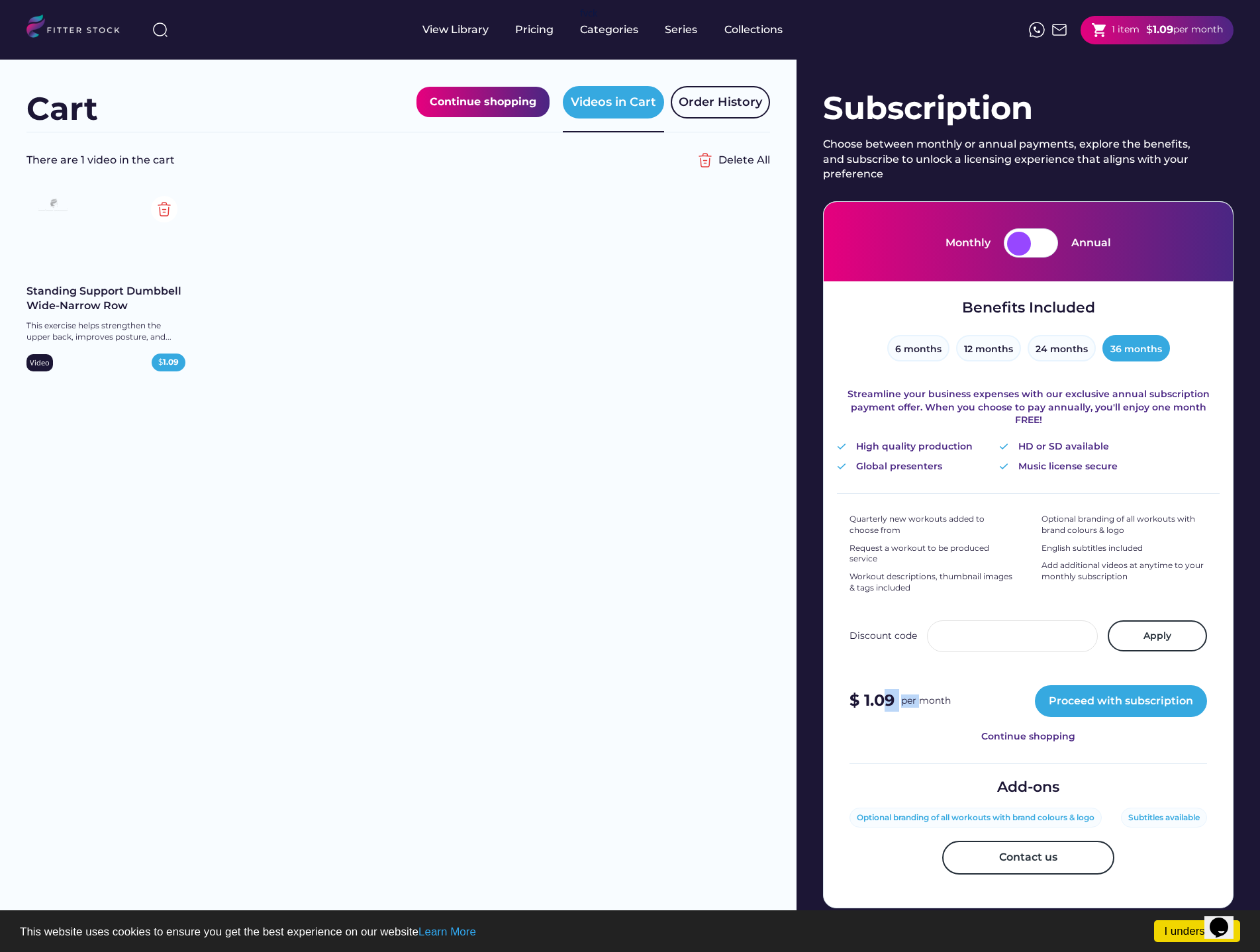
drag, startPoint x: 880, startPoint y: 687, endPoint x: 922, endPoint y: 686, distance: 42.0
click at [922, 690] on div "$ 1.09 per month" at bounding box center [900, 701] width 101 height 23
drag, startPoint x: 958, startPoint y: 802, endPoint x: 1199, endPoint y: 808, distance: 241.1
click at [1199, 808] on div "Optional branding of all workouts with brand colours & logo Subtitles available" at bounding box center [1028, 817] width 357 height 20
click at [1169, 783] on div "Add-ons Optional branding of all workouts with brand colours & logo Subtitles a…" at bounding box center [1028, 836] width 357 height 144
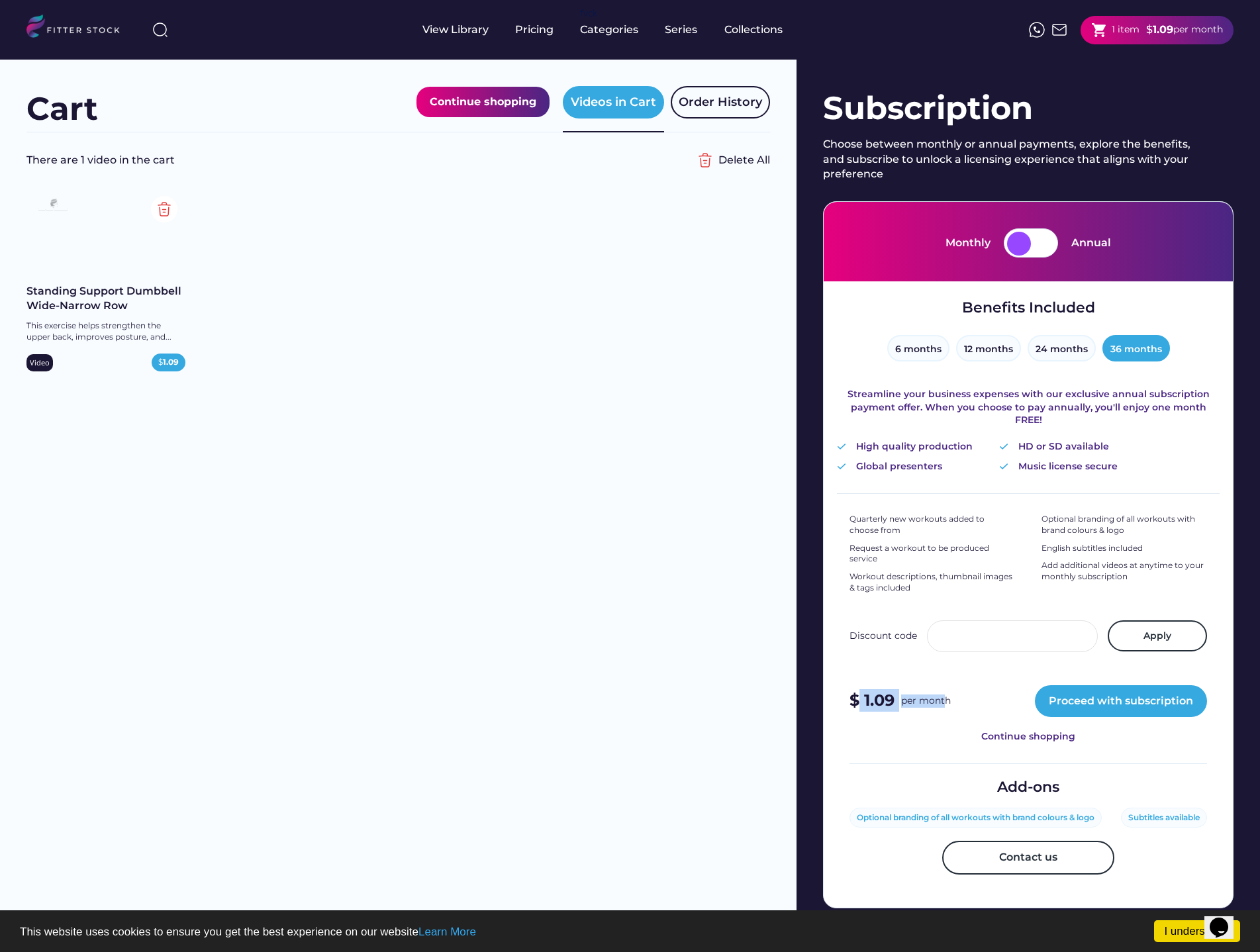
drag, startPoint x: 857, startPoint y: 685, endPoint x: 944, endPoint y: 685, distance: 87.0
click at [944, 690] on div "$ 1.09 per month" at bounding box center [900, 701] width 101 height 23
click at [918, 353] on button "6 months" at bounding box center [918, 348] width 62 height 27
click at [1136, 350] on button "36 months" at bounding box center [1136, 348] width 68 height 27
click at [104, 32] on img at bounding box center [79, 28] width 105 height 27
